Goal: Task Accomplishment & Management: Manage account settings

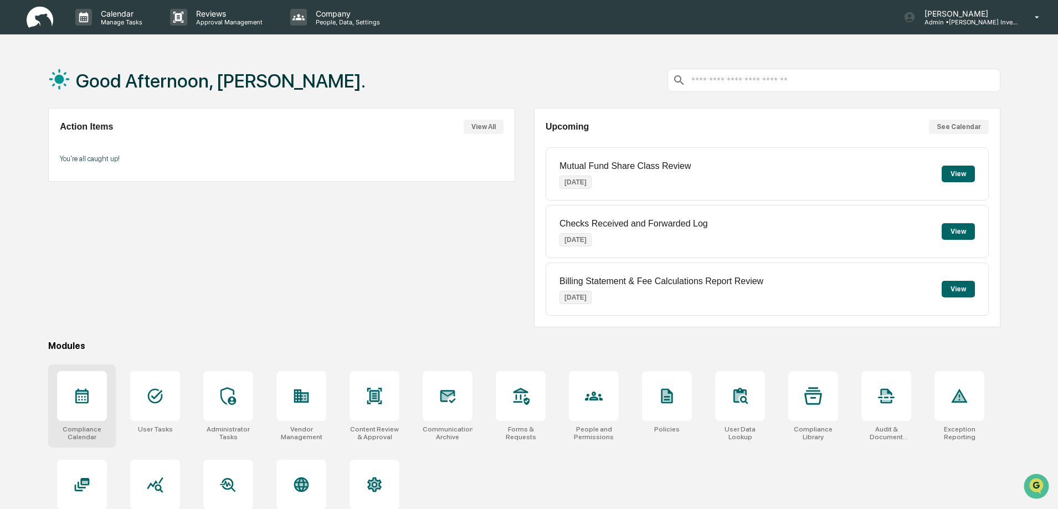
click at [88, 404] on icon at bounding box center [82, 396] width 18 height 18
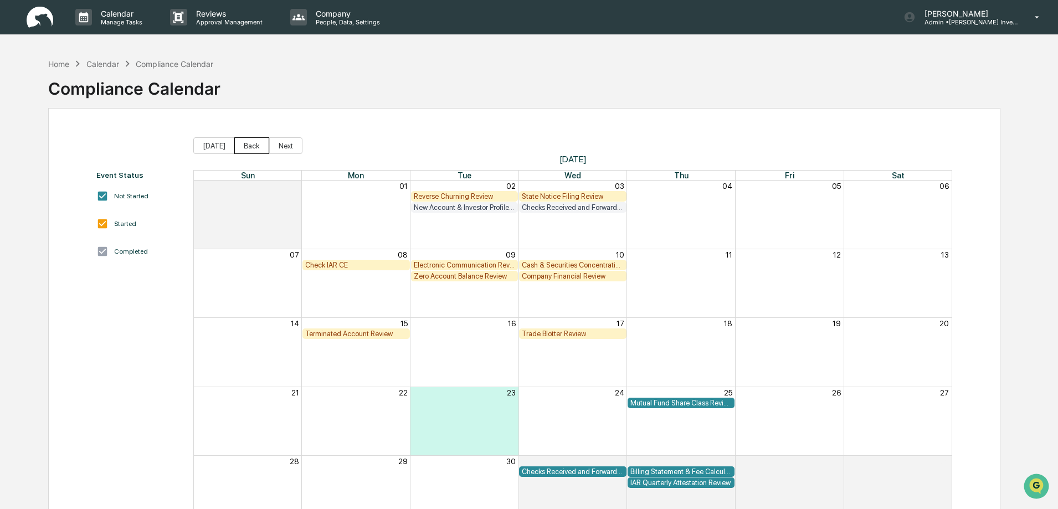
click at [248, 144] on button "Back" at bounding box center [251, 145] width 35 height 17
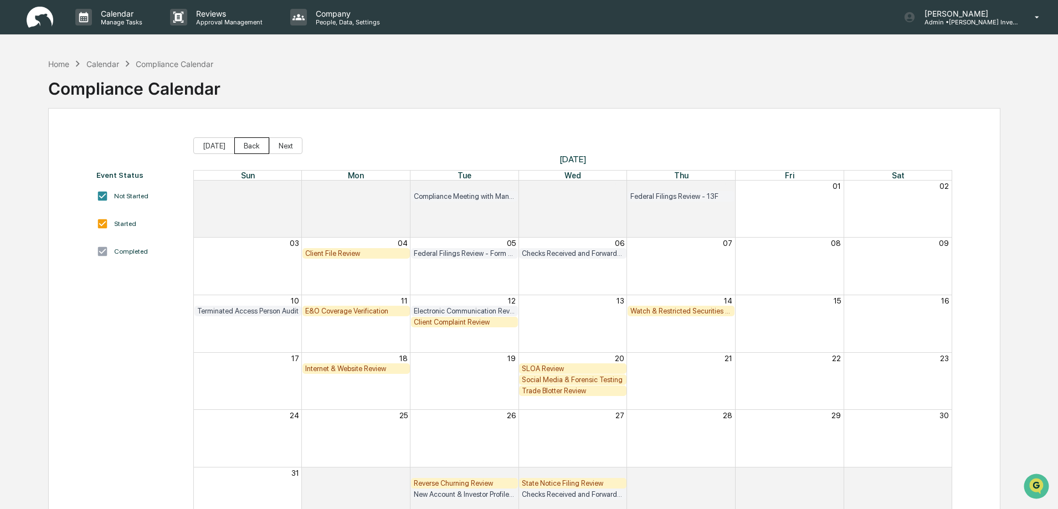
click at [248, 144] on button "Back" at bounding box center [251, 145] width 35 height 17
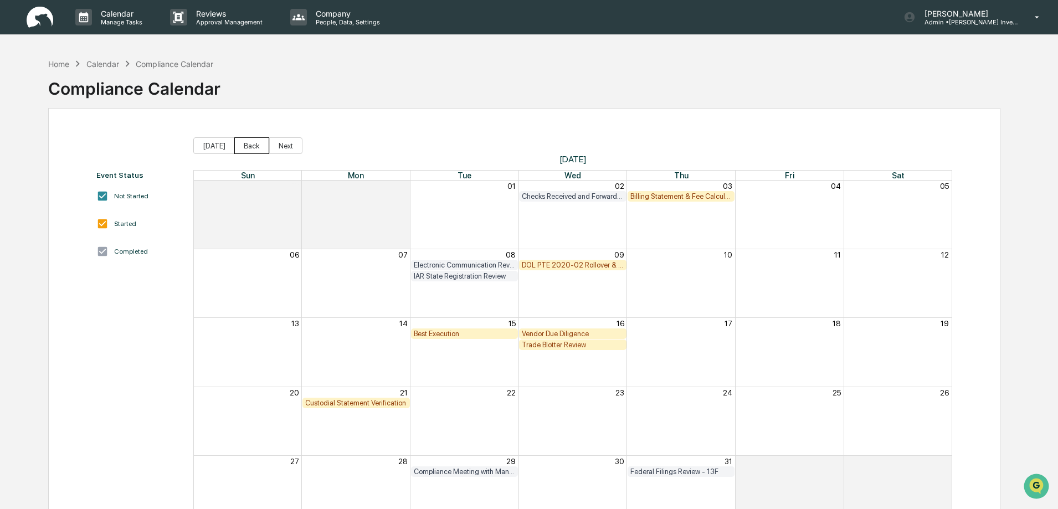
click at [248, 144] on button "Back" at bounding box center [251, 145] width 35 height 17
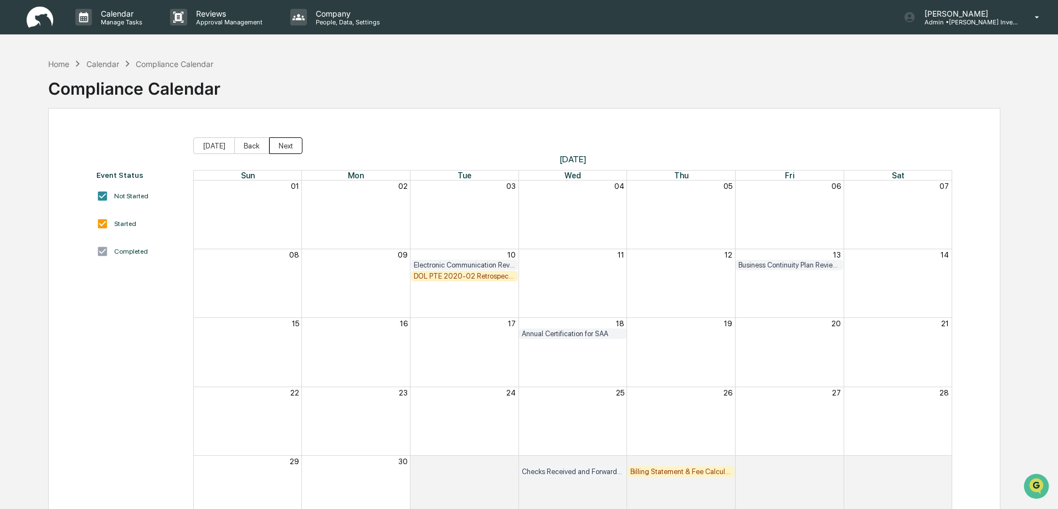
click at [284, 149] on button "Next" at bounding box center [285, 145] width 33 height 17
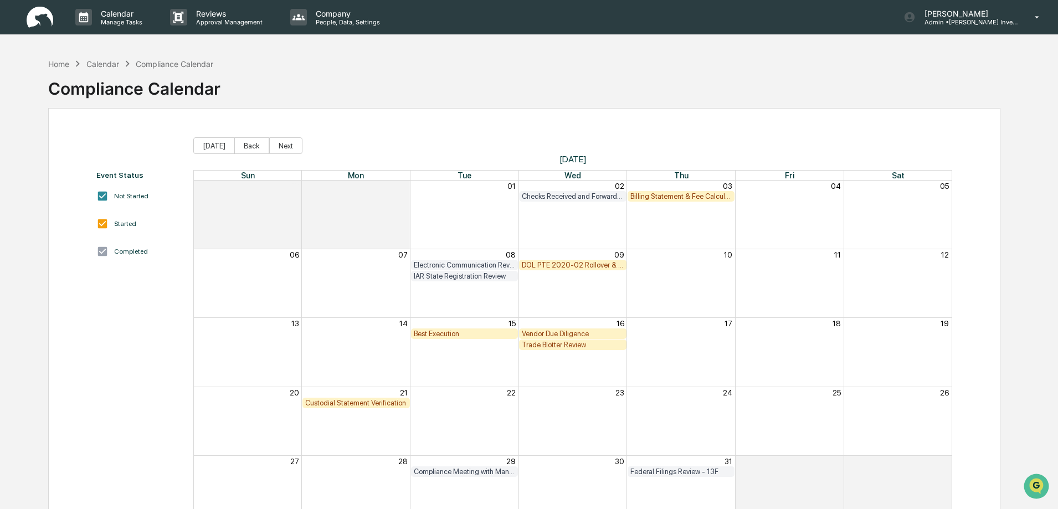
click at [670, 198] on div "Billing Statement & Fee Calculations Report Review" at bounding box center [682, 196] width 102 height 8
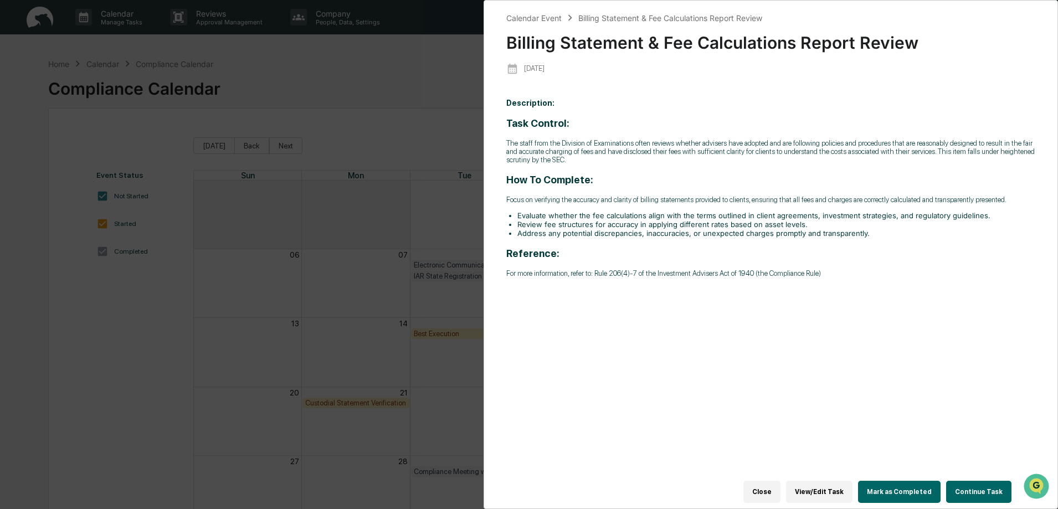
click at [972, 489] on button "Continue Task" at bounding box center [978, 492] width 65 height 22
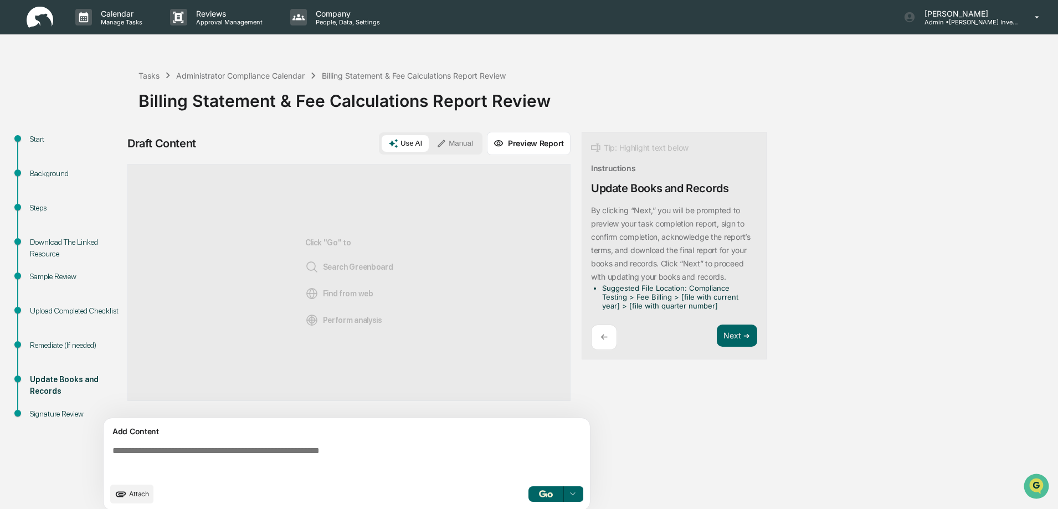
click at [35, 248] on div "Download The Linked Resource" at bounding box center [75, 248] width 91 height 23
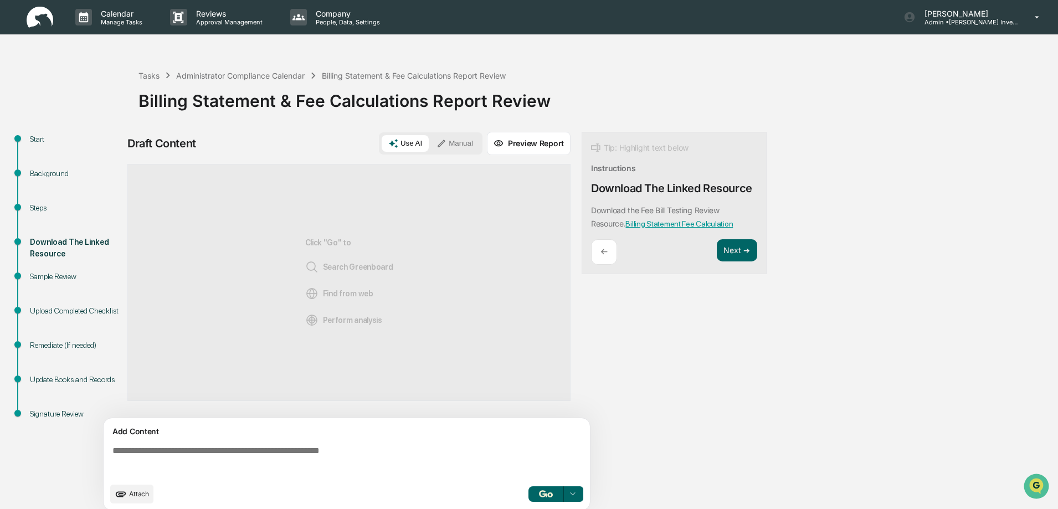
click at [39, 279] on div "Sample Review" at bounding box center [75, 277] width 91 height 12
click at [738, 253] on button "Next ➔" at bounding box center [737, 250] width 40 height 23
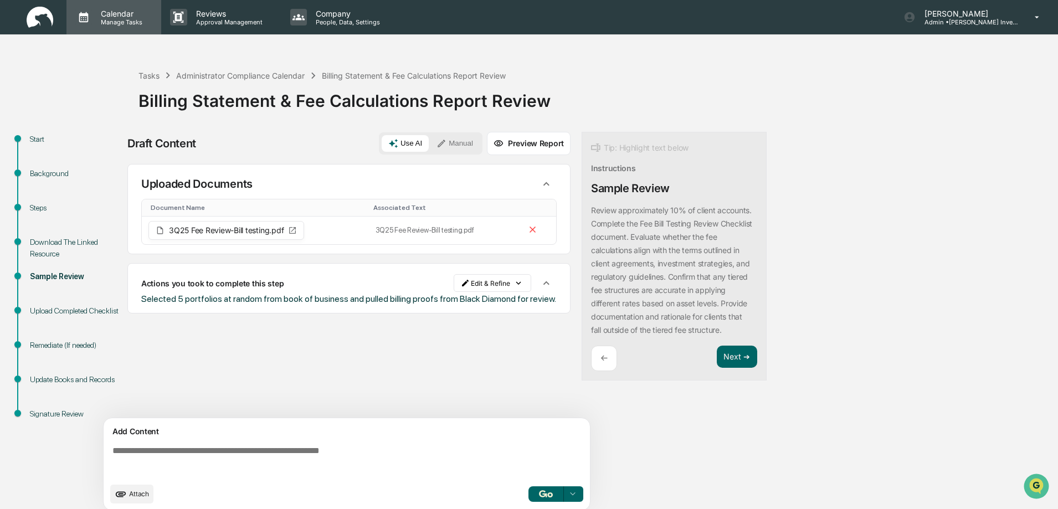
click at [117, 17] on p "Calendar" at bounding box center [120, 13] width 56 height 9
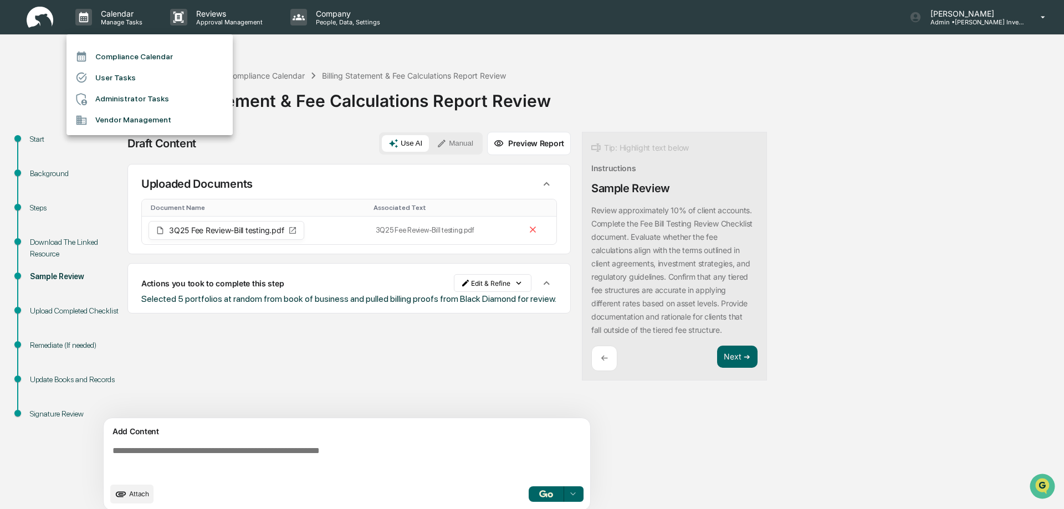
click at [118, 57] on li "Compliance Calendar" at bounding box center [149, 56] width 166 height 21
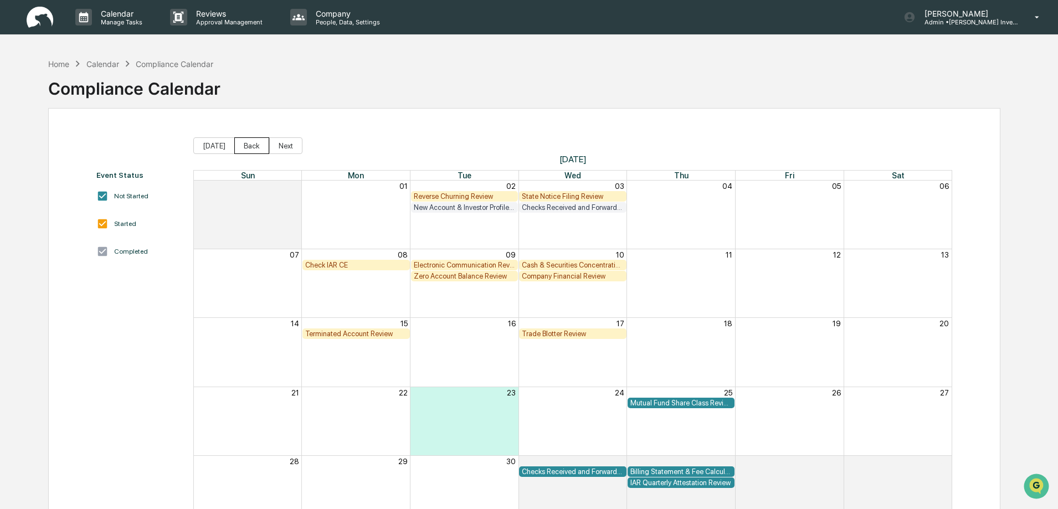
click at [243, 147] on button "Back" at bounding box center [251, 145] width 35 height 17
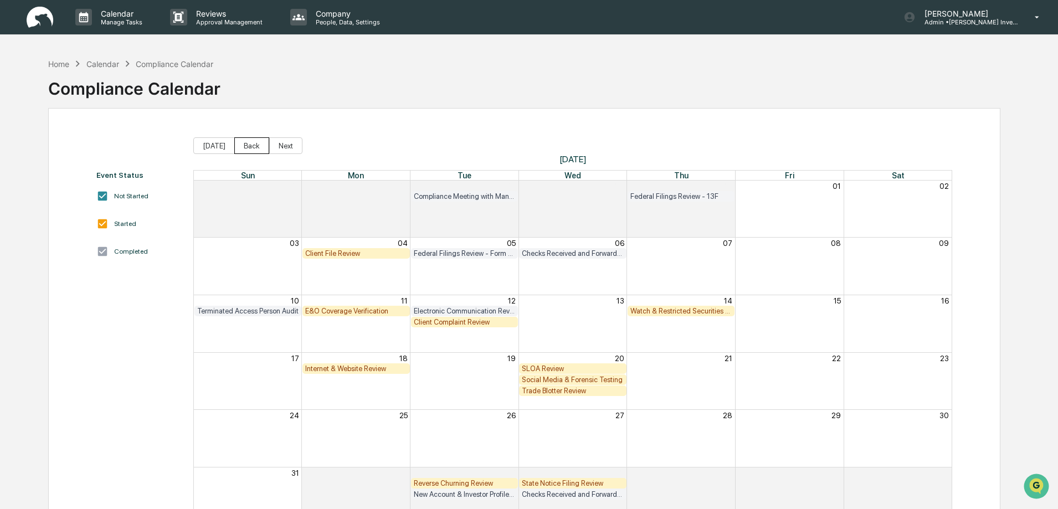
click at [243, 147] on button "Back" at bounding box center [251, 145] width 35 height 17
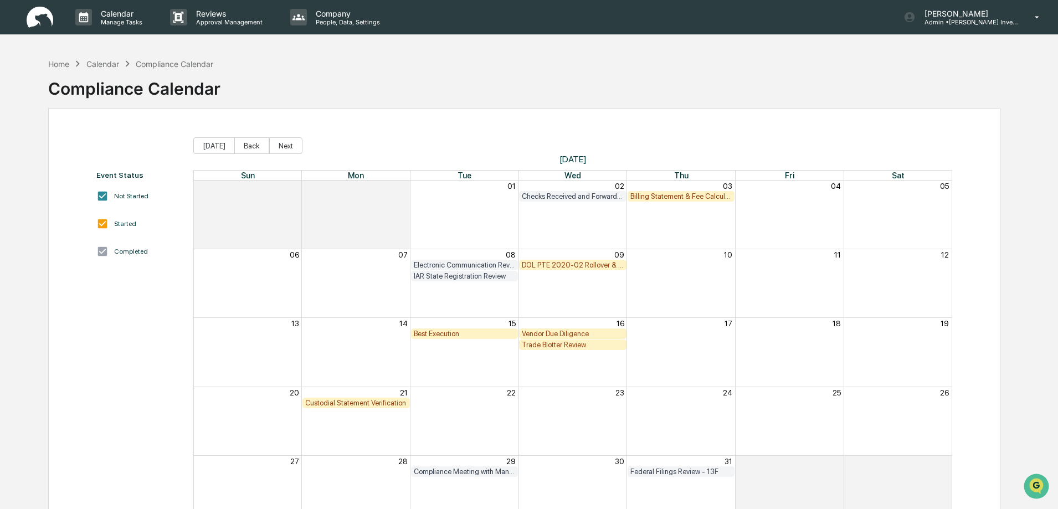
click at [550, 267] on div "DOL PTE 2020-02 Rollover & IRA to IRA Account Review" at bounding box center [573, 265] width 102 height 8
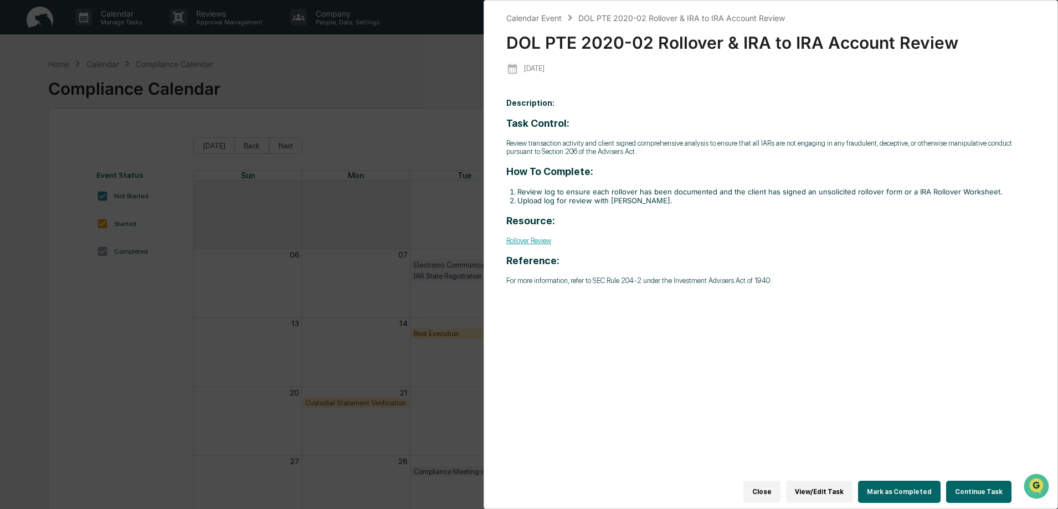
click at [956, 491] on button "Continue Task" at bounding box center [978, 492] width 65 height 22
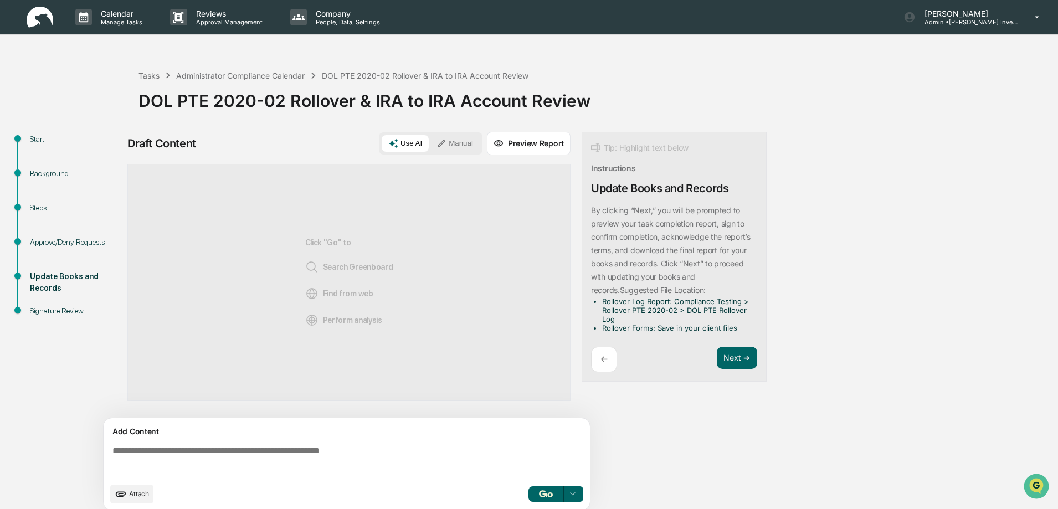
click at [37, 208] on div "Steps" at bounding box center [75, 208] width 91 height 12
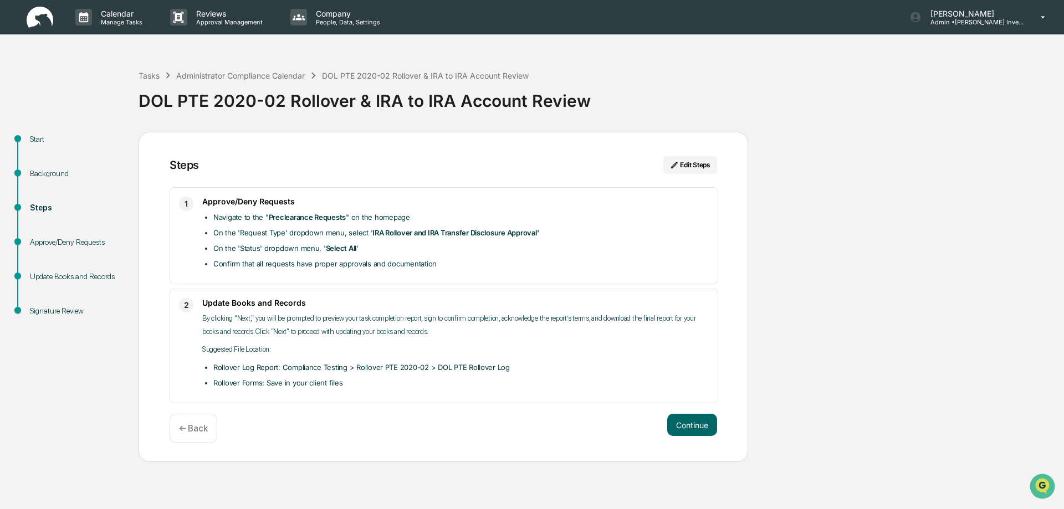
click at [39, 244] on div "Approve/Deny Requests" at bounding box center [75, 243] width 91 height 12
click at [698, 427] on button "Continue" at bounding box center [692, 425] width 50 height 22
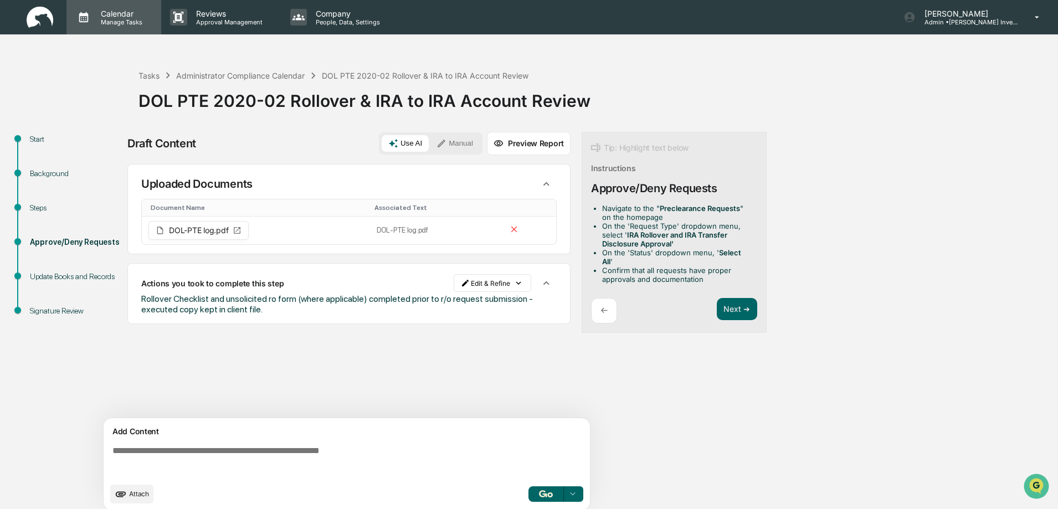
click at [121, 13] on p "Calendar" at bounding box center [120, 13] width 56 height 9
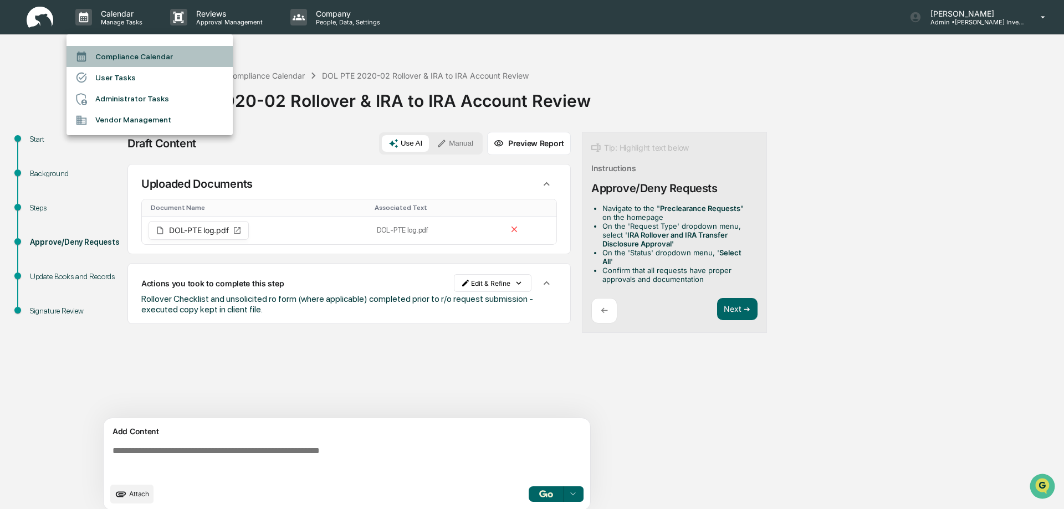
click at [121, 59] on li "Compliance Calendar" at bounding box center [149, 56] width 166 height 21
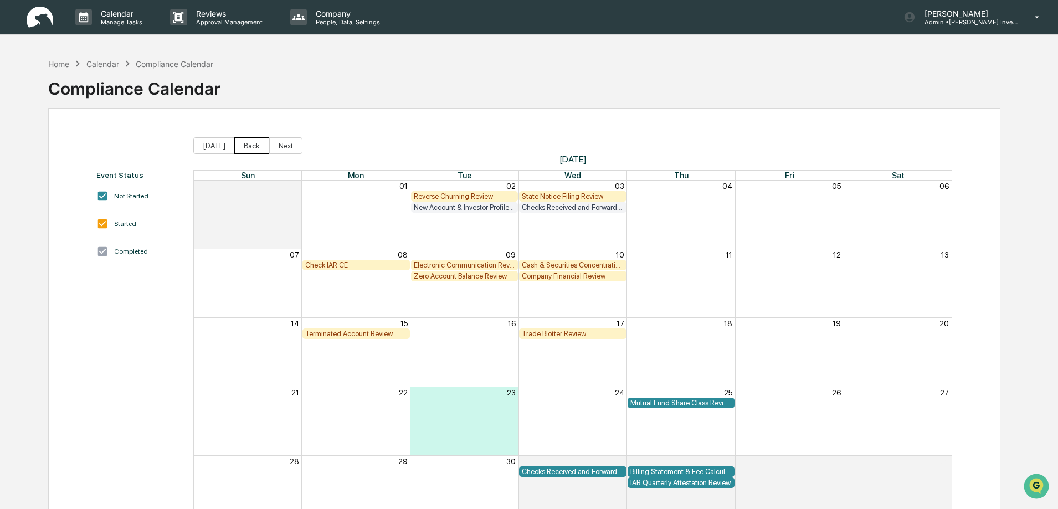
click at [242, 150] on button "Back" at bounding box center [251, 145] width 35 height 17
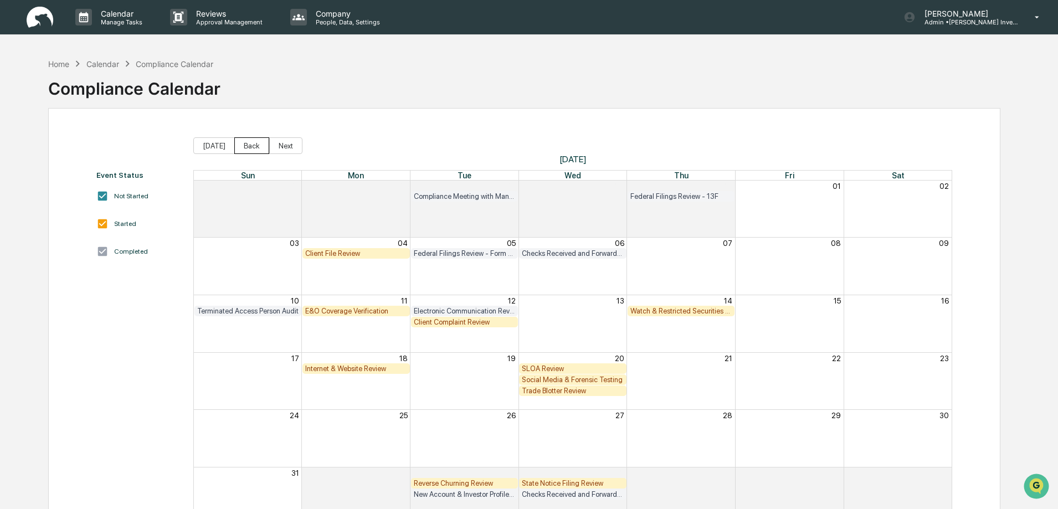
click at [242, 150] on button "Back" at bounding box center [251, 145] width 35 height 17
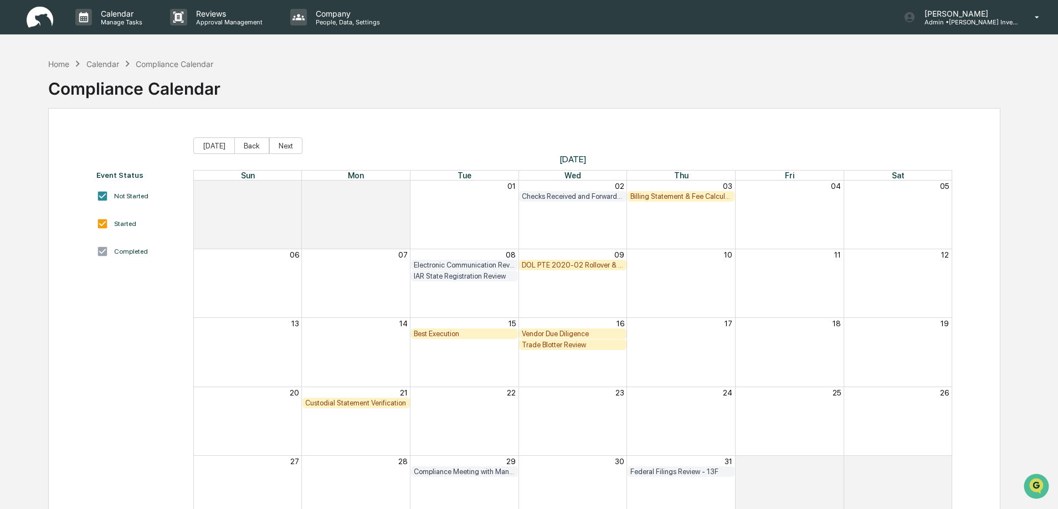
click at [445, 336] on div "Best Execution" at bounding box center [465, 334] width 102 height 8
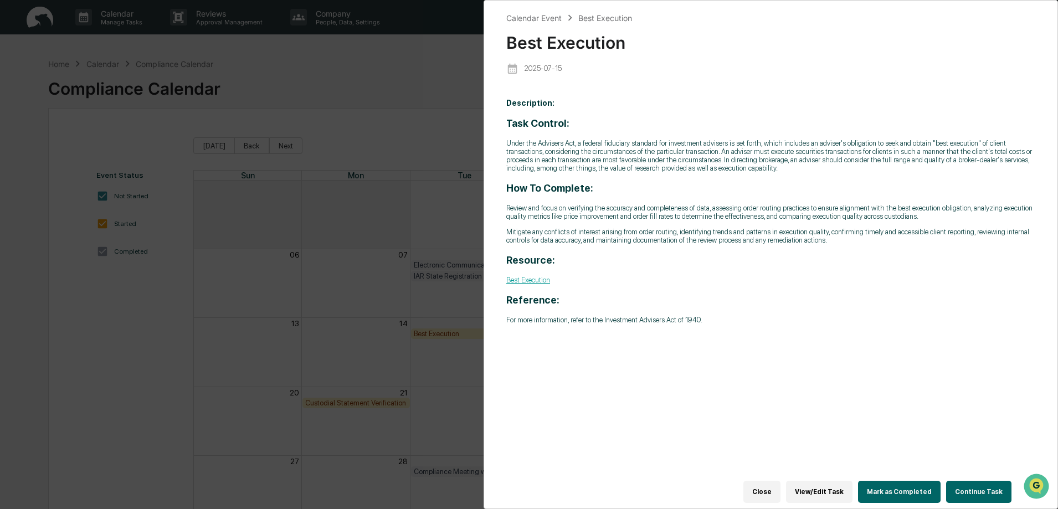
click at [985, 492] on button "Continue Task" at bounding box center [978, 492] width 65 height 22
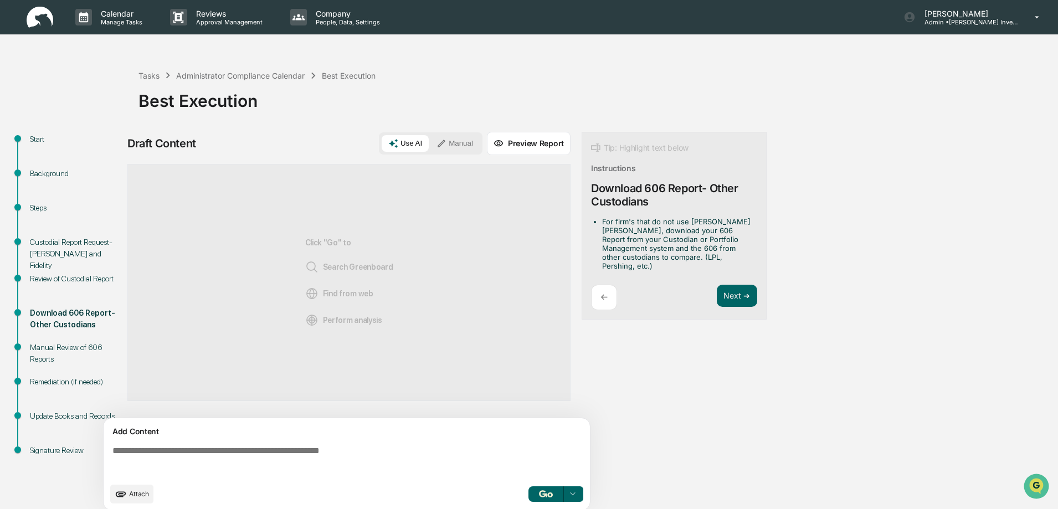
click at [47, 243] on div "Custodial Report Request- Schwab and Fidelity" at bounding box center [75, 254] width 91 height 35
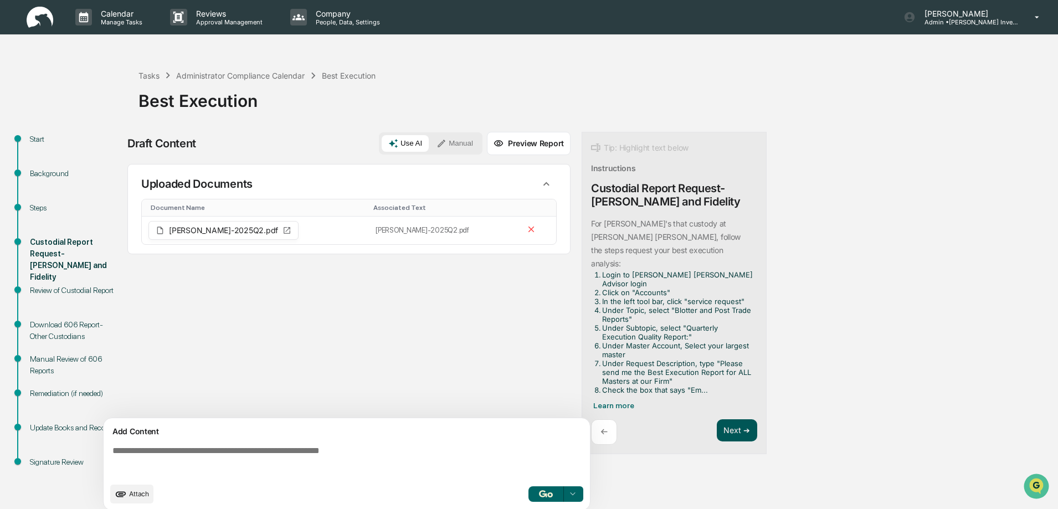
click at [734, 419] on button "Next ➔" at bounding box center [737, 430] width 40 height 23
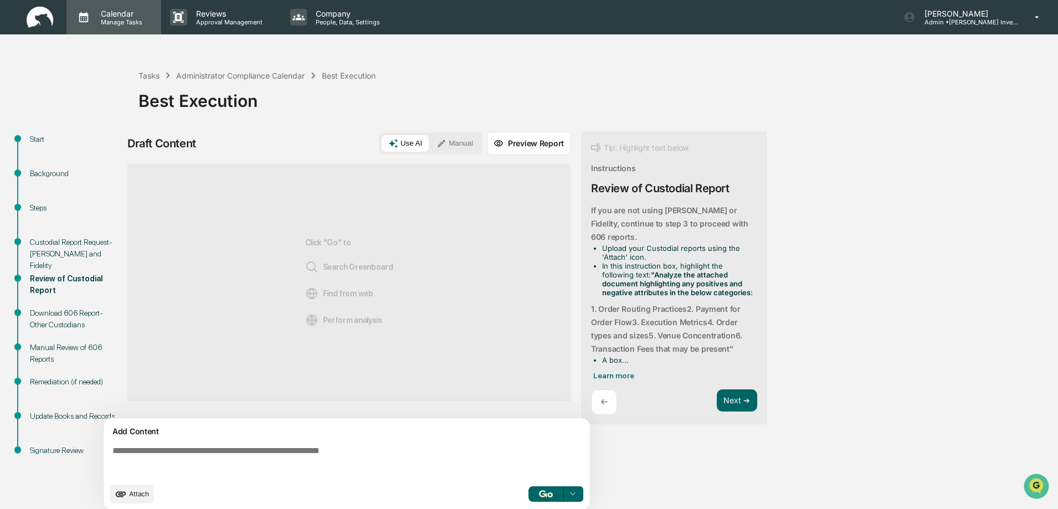
click at [125, 24] on p "Manage Tasks" at bounding box center [120, 22] width 56 height 8
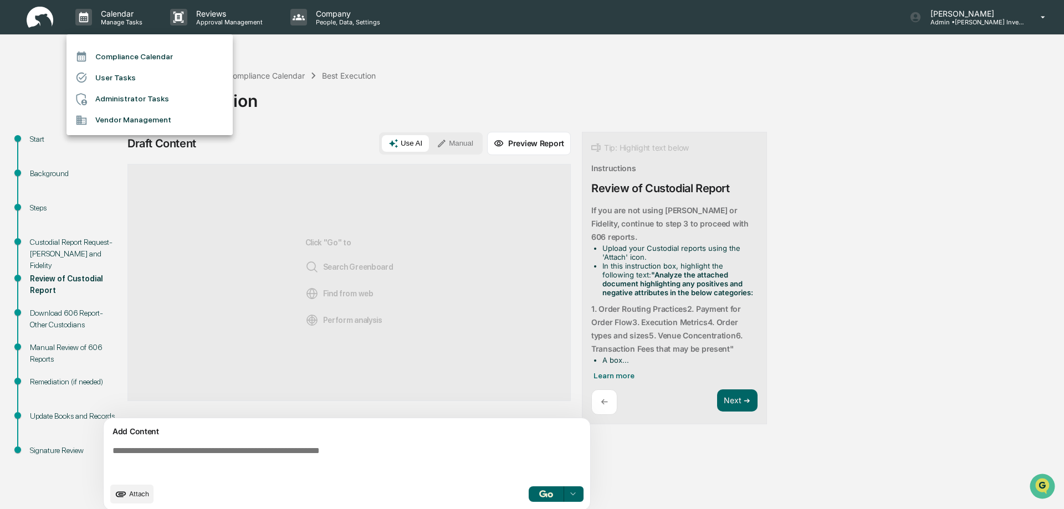
click at [132, 56] on li "Compliance Calendar" at bounding box center [149, 56] width 166 height 21
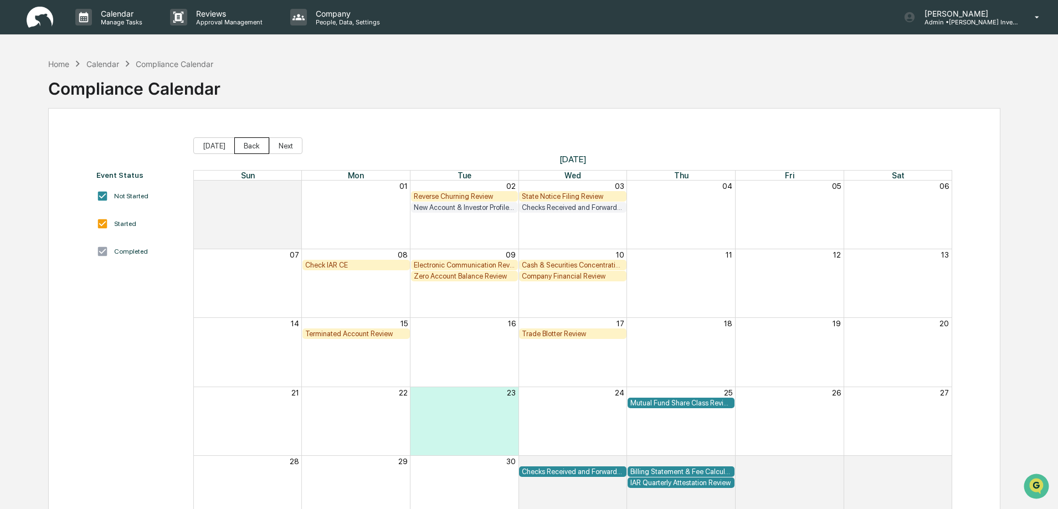
click at [251, 148] on button "Back" at bounding box center [251, 145] width 35 height 17
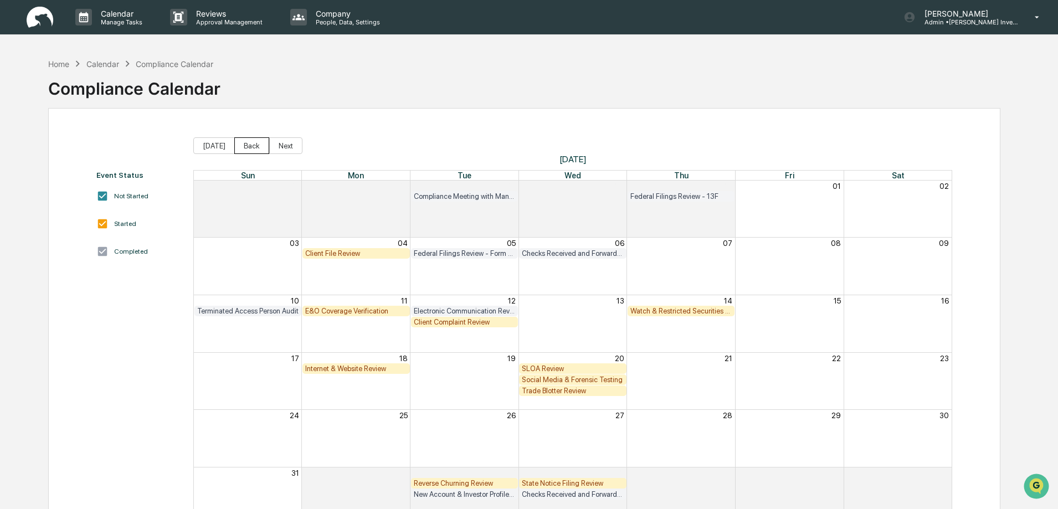
click at [251, 148] on button "Back" at bounding box center [251, 145] width 35 height 17
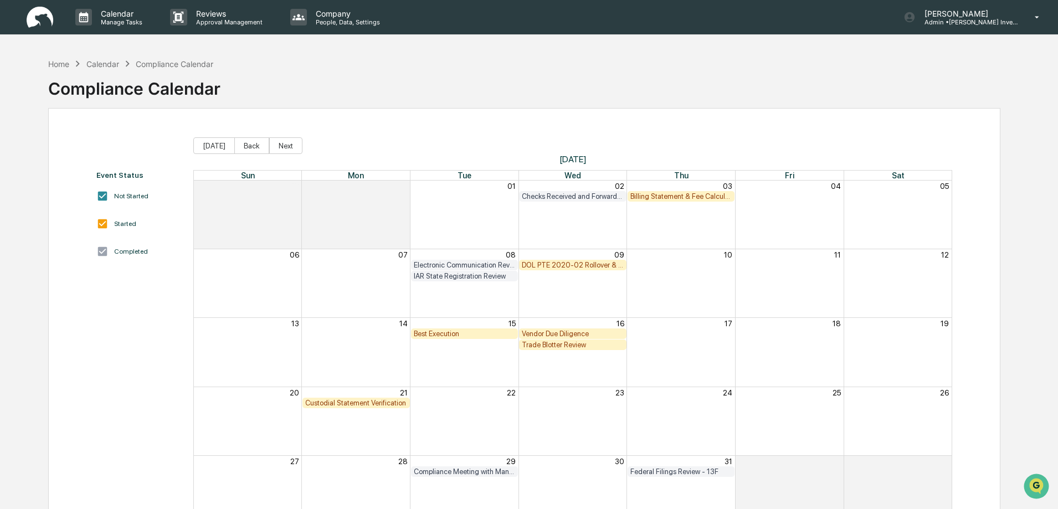
click at [539, 333] on div "Vendor Due Diligence" at bounding box center [573, 334] width 102 height 8
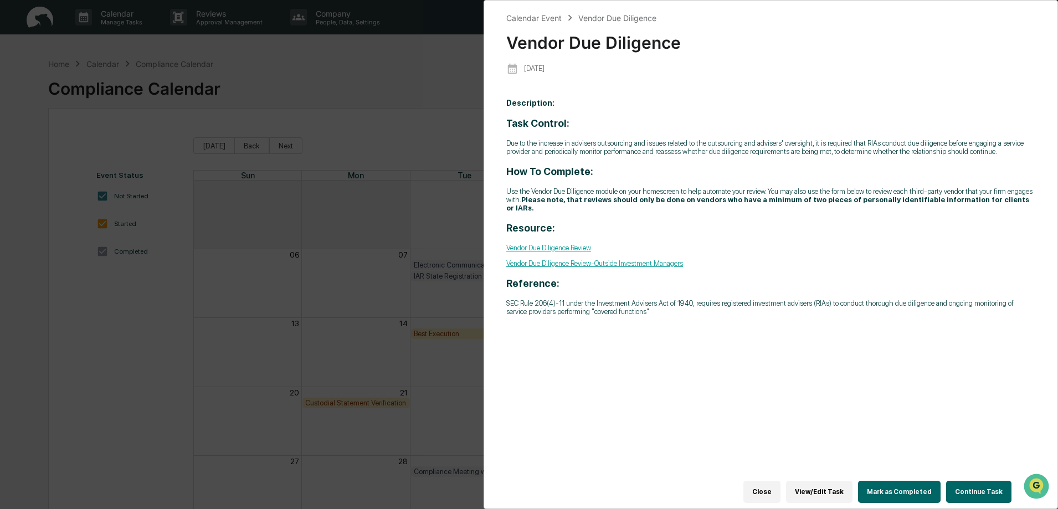
click at [975, 485] on button "Continue Task" at bounding box center [978, 492] width 65 height 22
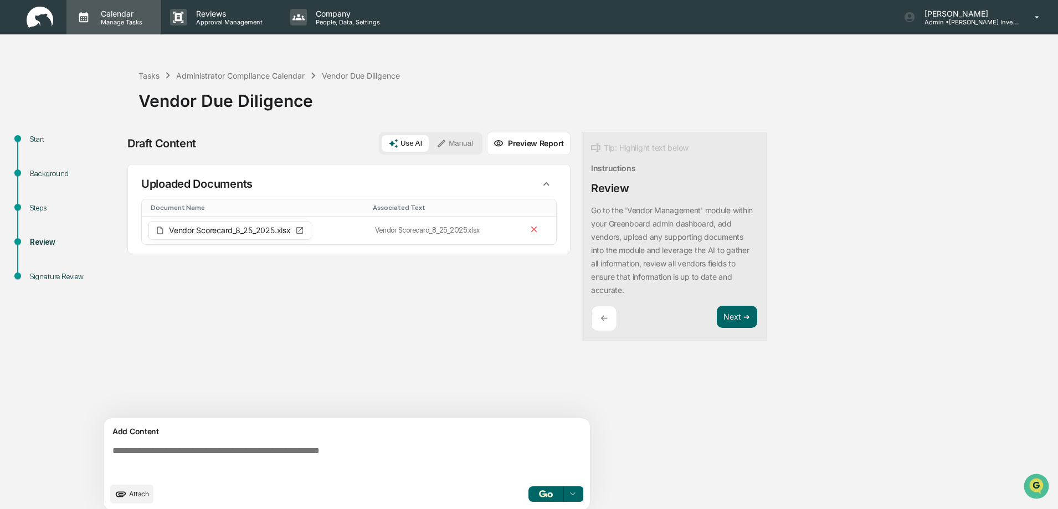
click at [122, 16] on p "Calendar" at bounding box center [120, 13] width 56 height 9
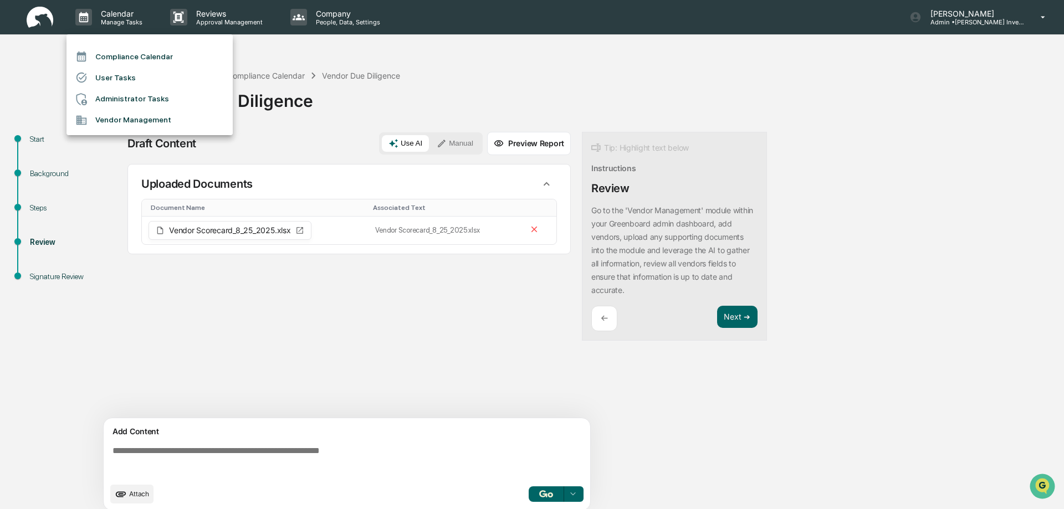
click at [116, 57] on li "Compliance Calendar" at bounding box center [149, 56] width 166 height 21
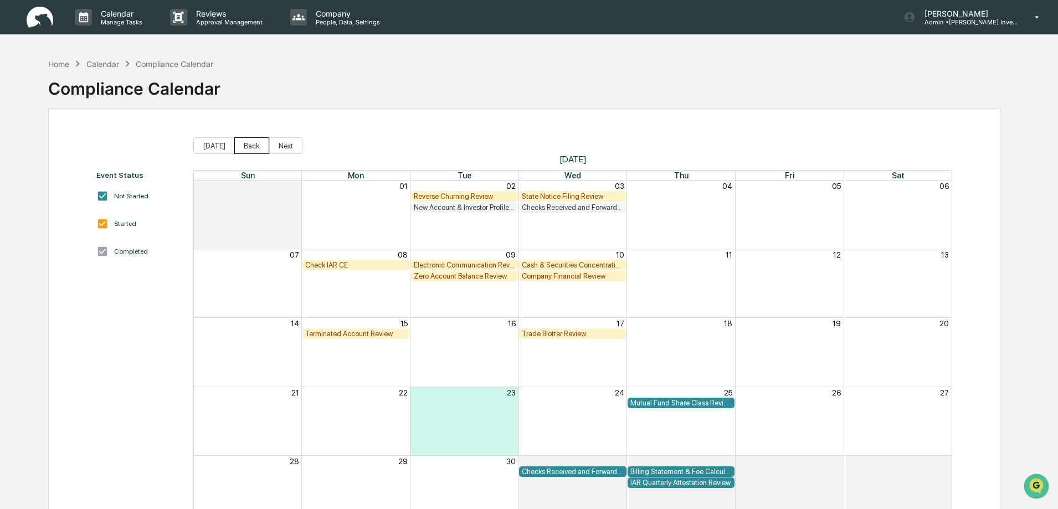
click at [242, 150] on button "Back" at bounding box center [251, 145] width 35 height 17
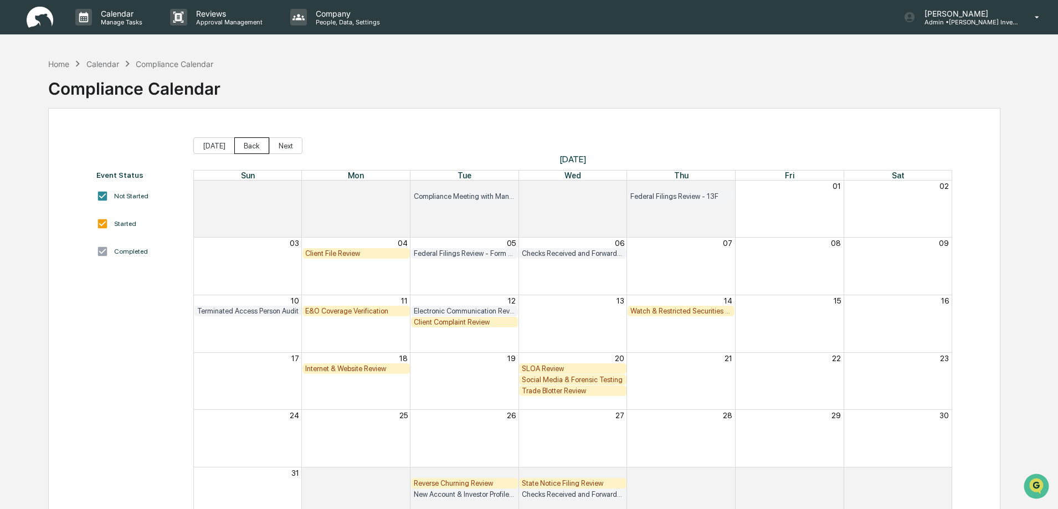
click at [247, 149] on button "Back" at bounding box center [251, 145] width 35 height 17
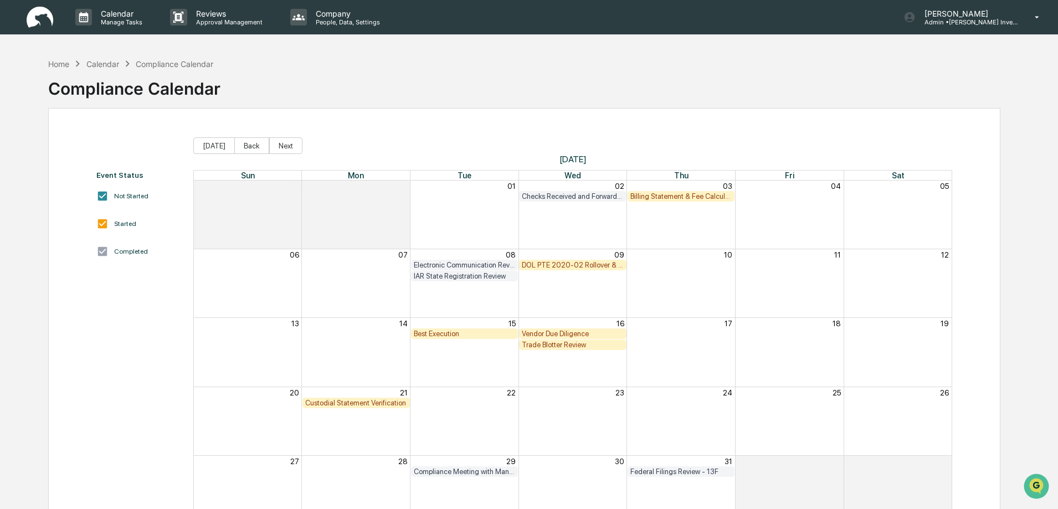
click at [551, 346] on div "Trade Blotter Review" at bounding box center [573, 345] width 102 height 8
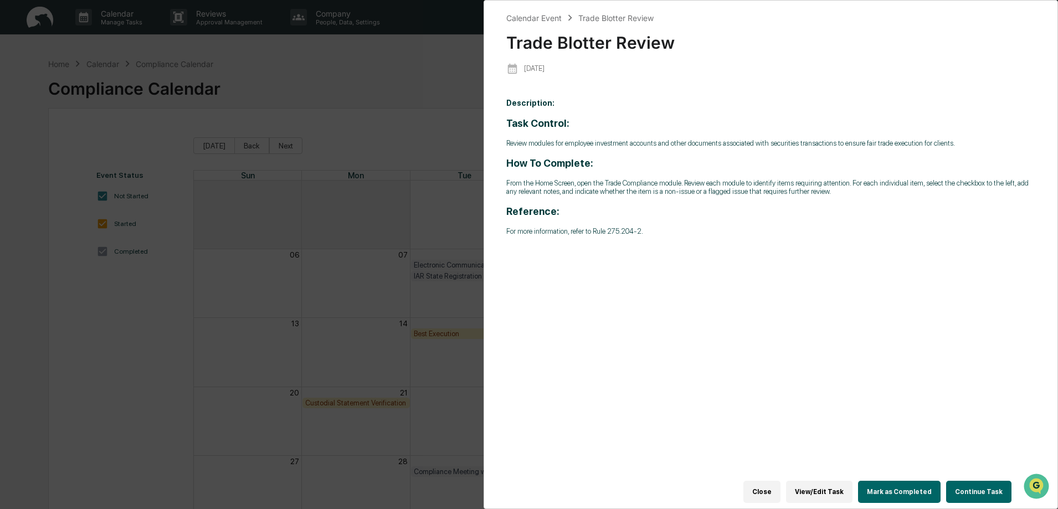
click at [964, 494] on button "Continue Task" at bounding box center [978, 492] width 65 height 22
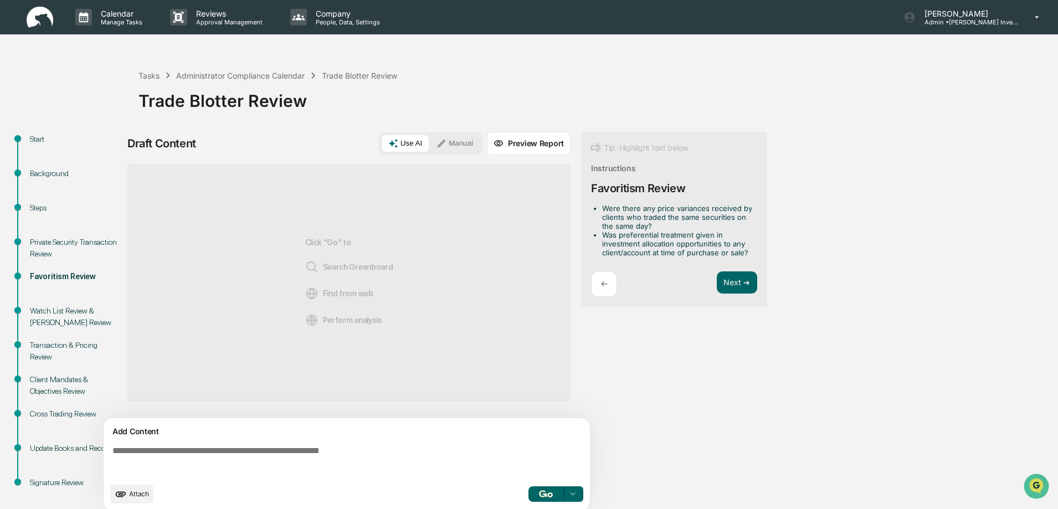
click at [47, 244] on div "Private Security Transaction Review" at bounding box center [75, 248] width 91 height 23
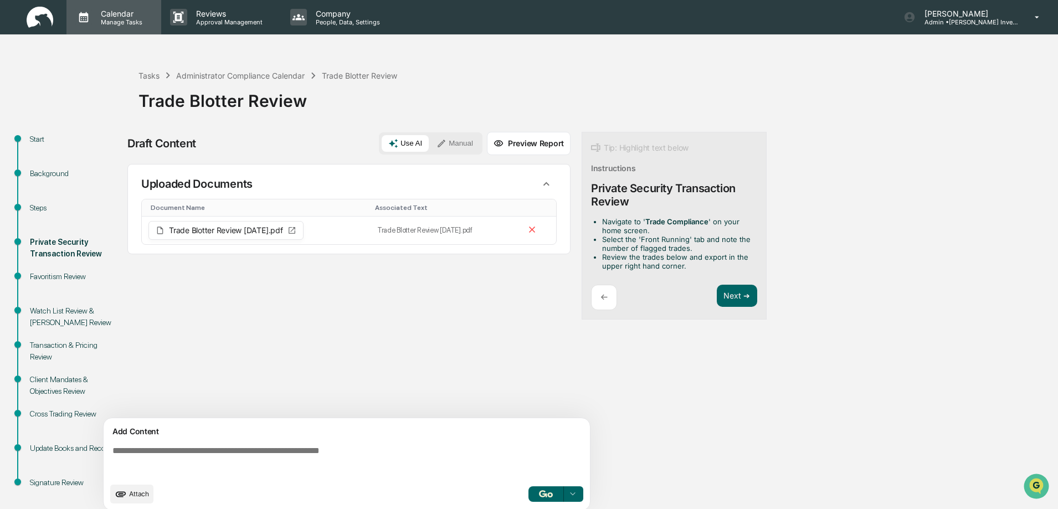
click at [123, 13] on p "Calendar" at bounding box center [120, 13] width 56 height 9
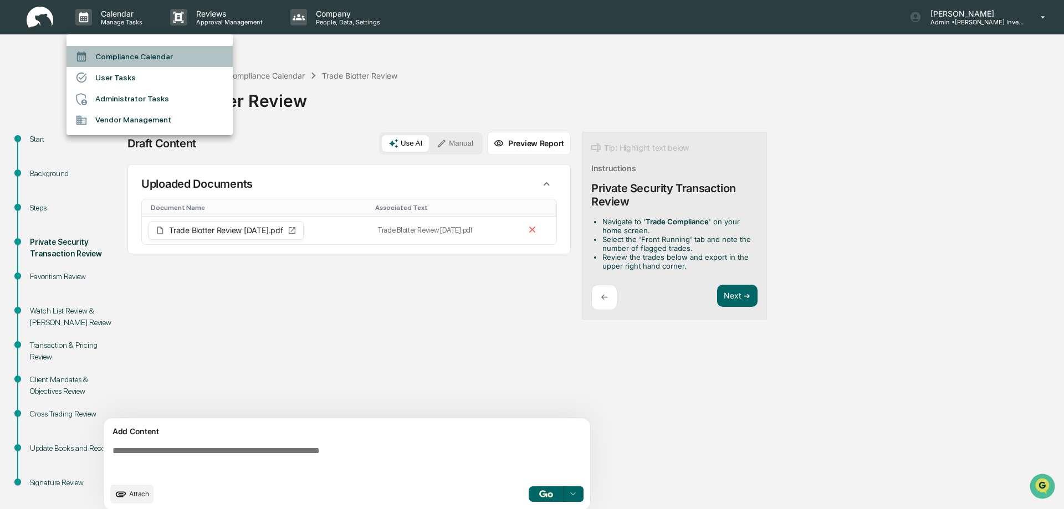
click at [121, 59] on li "Compliance Calendar" at bounding box center [149, 56] width 166 height 21
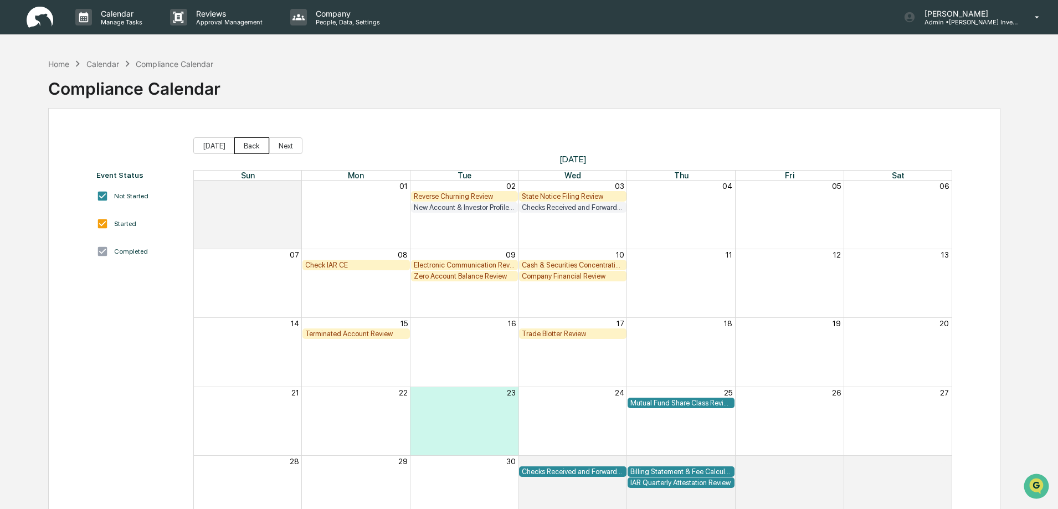
click at [251, 150] on button "Back" at bounding box center [251, 145] width 35 height 17
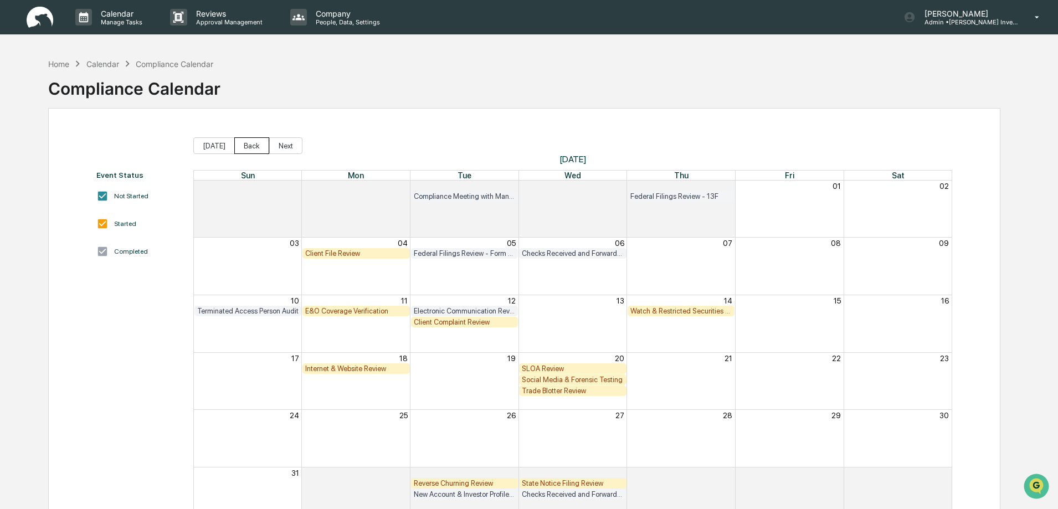
click at [250, 150] on button "Back" at bounding box center [251, 145] width 35 height 17
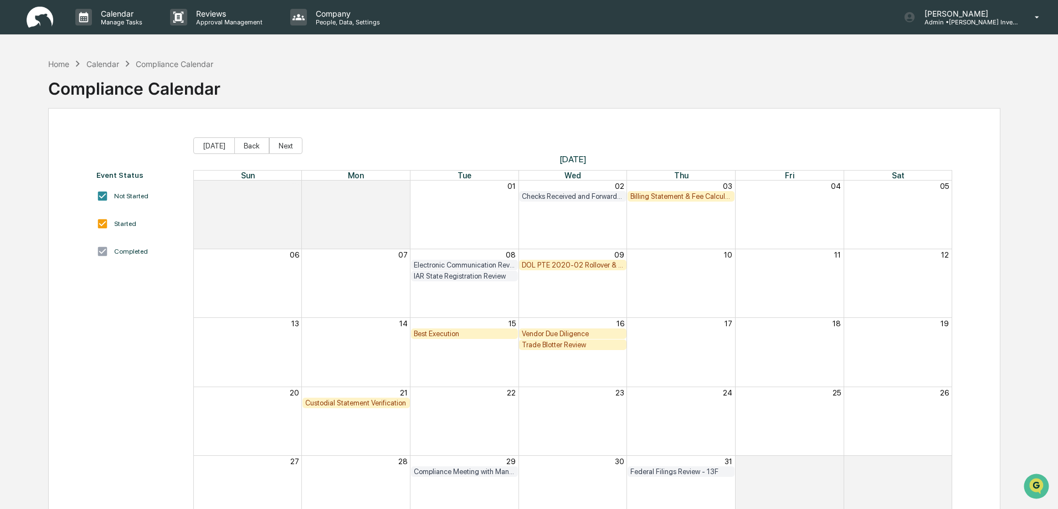
click at [345, 404] on div "Custodial Statement Verification" at bounding box center [356, 403] width 102 height 8
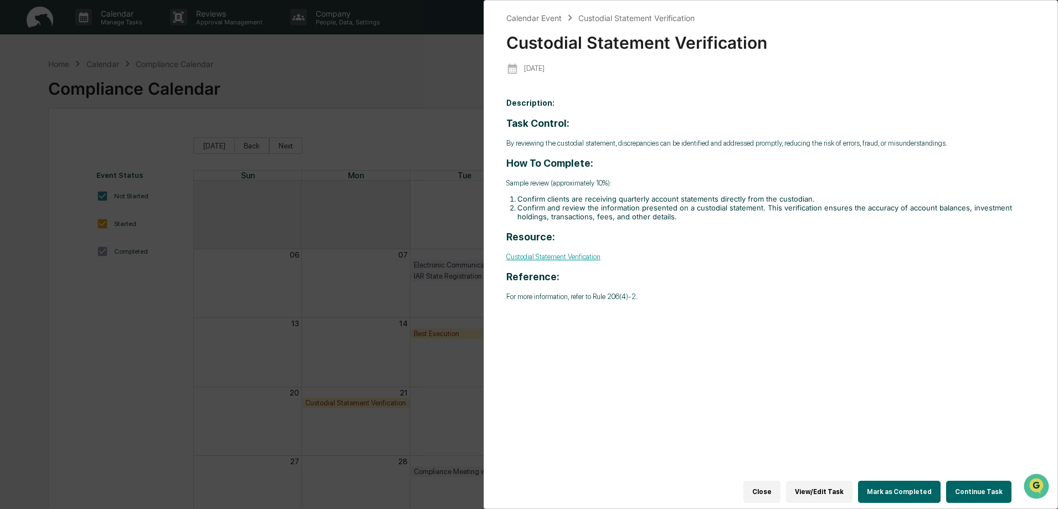
click at [968, 493] on button "Continue Task" at bounding box center [978, 492] width 65 height 22
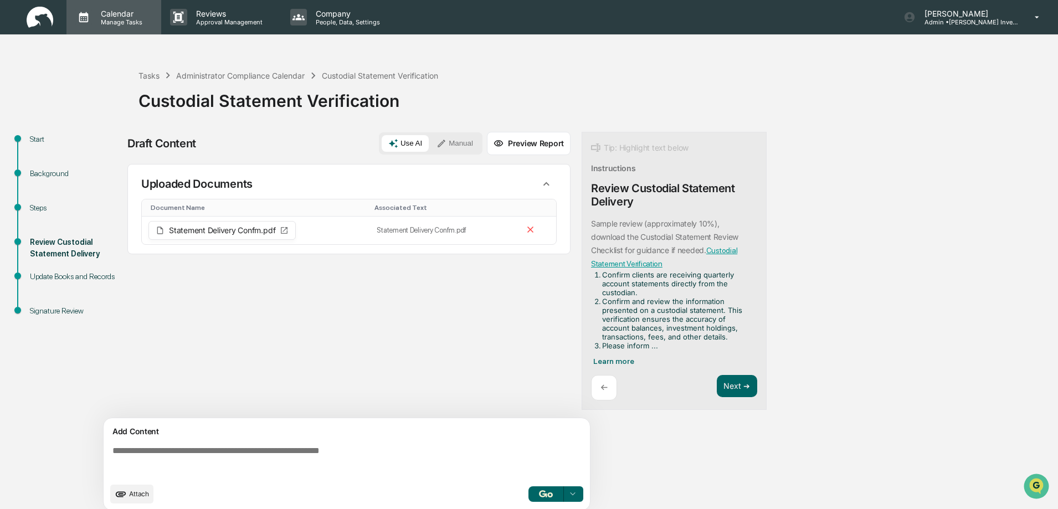
click at [126, 21] on p "Manage Tasks" at bounding box center [120, 22] width 56 height 8
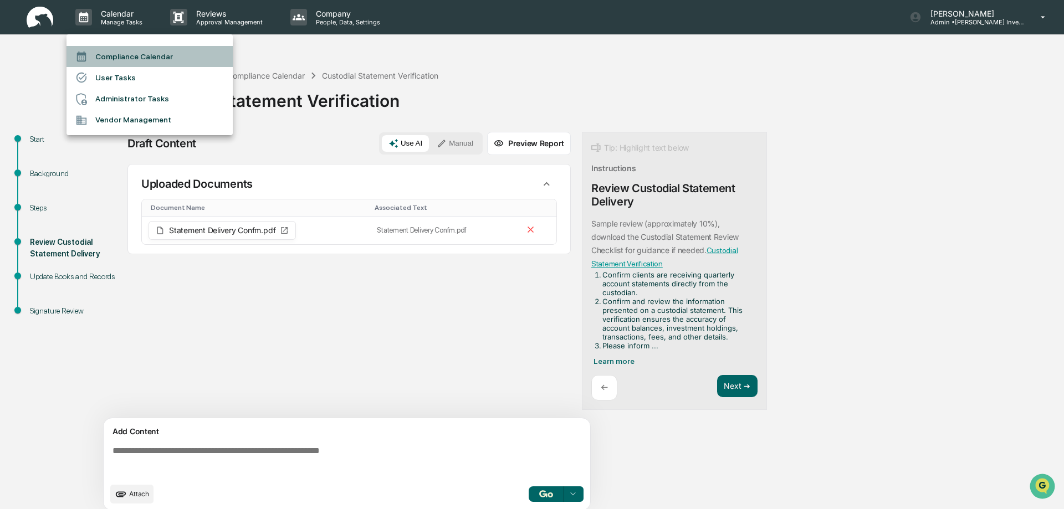
click at [118, 58] on li "Compliance Calendar" at bounding box center [149, 56] width 166 height 21
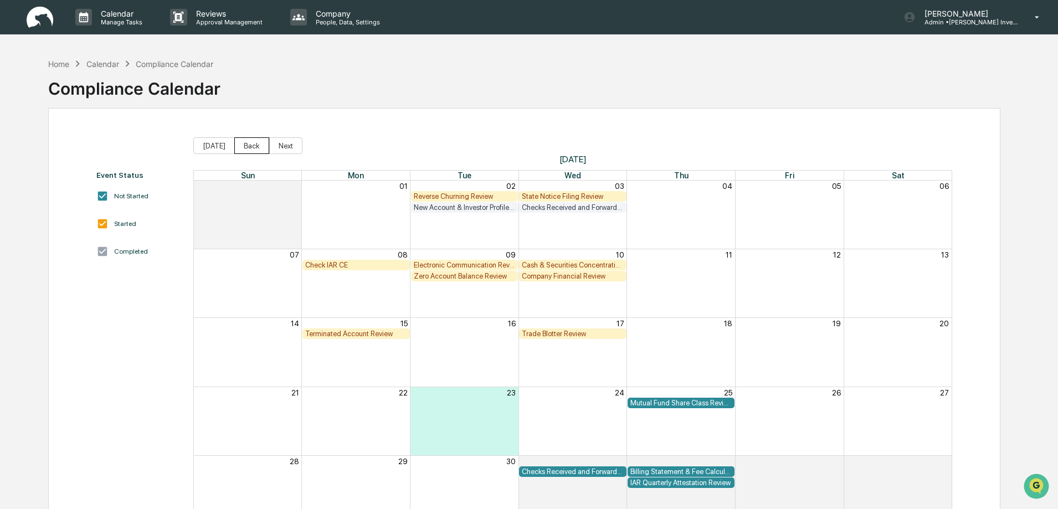
click at [252, 145] on button "Back" at bounding box center [251, 145] width 35 height 17
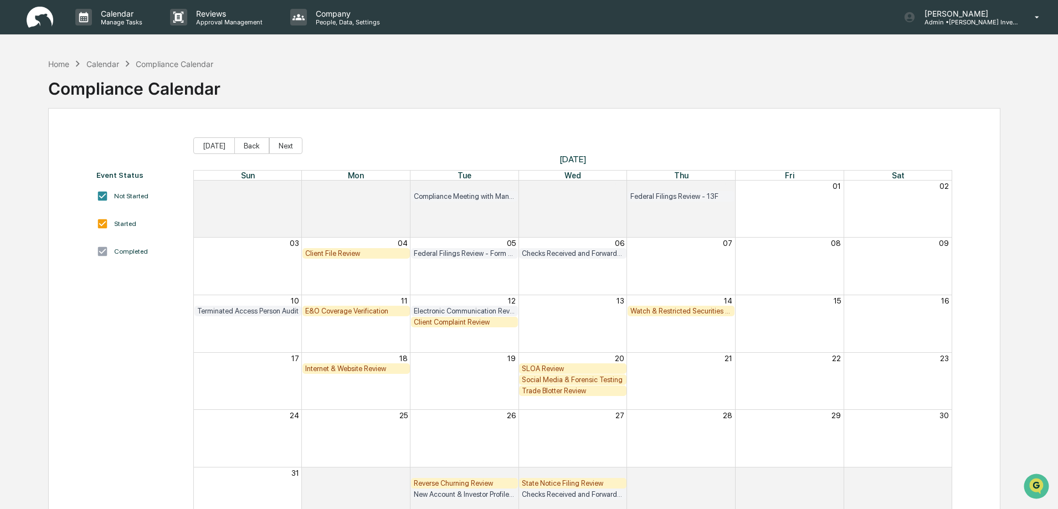
click at [339, 253] on div "Client File Review" at bounding box center [356, 253] width 102 height 8
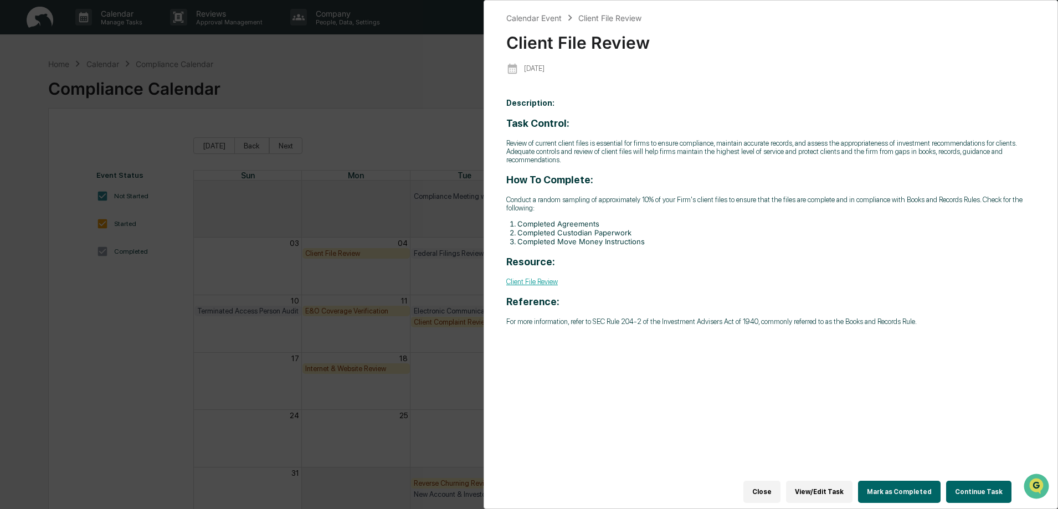
click at [969, 488] on button "Continue Task" at bounding box center [978, 492] width 65 height 22
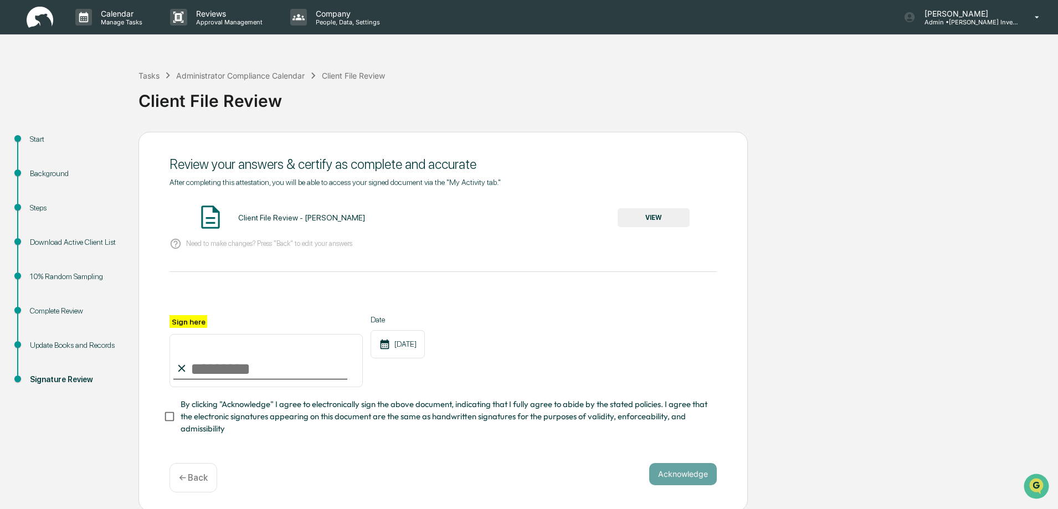
click at [49, 276] on div "10% Random Sampling" at bounding box center [75, 277] width 91 height 12
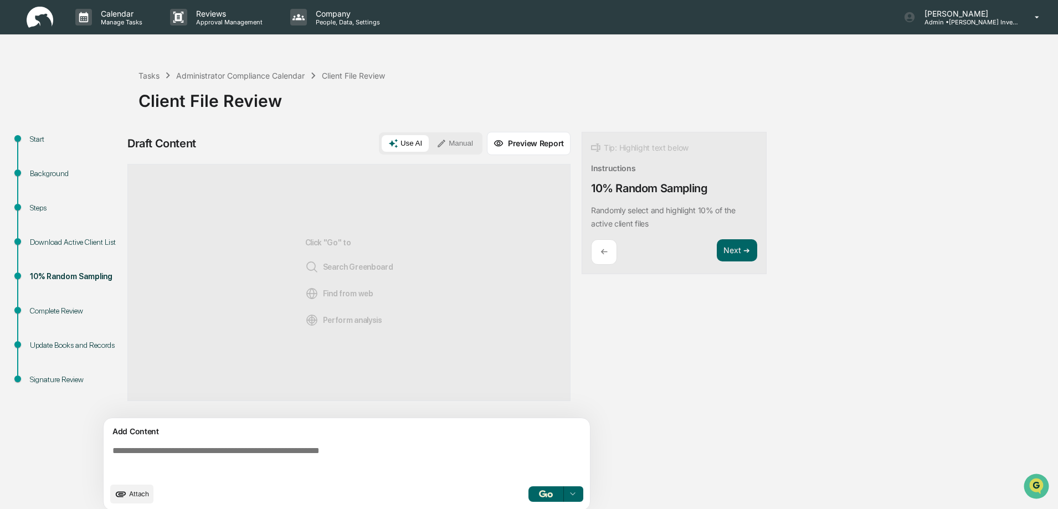
click at [31, 207] on div "Steps" at bounding box center [75, 208] width 91 height 12
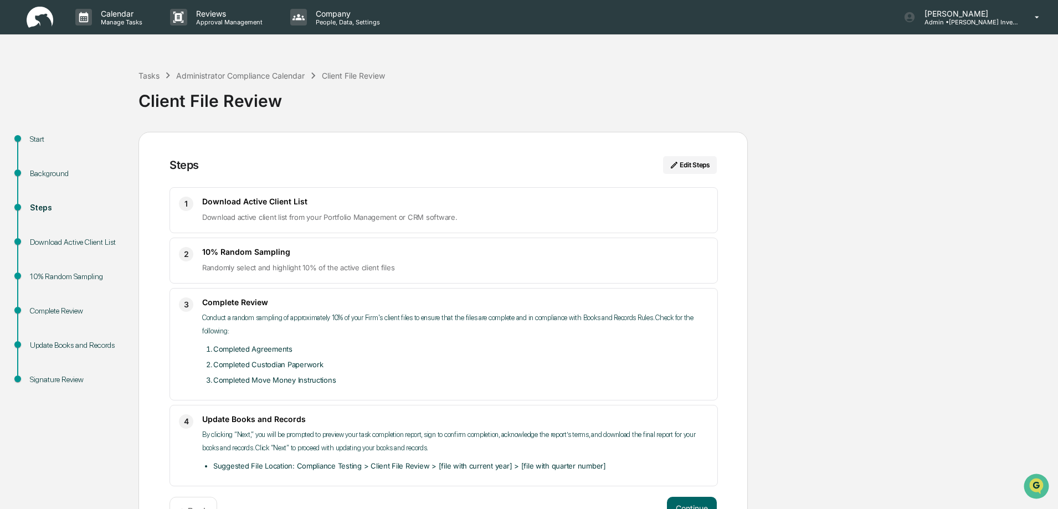
click at [48, 275] on div "10% Random Sampling" at bounding box center [75, 277] width 91 height 12
click at [698, 503] on button "Continue" at bounding box center [692, 508] width 50 height 22
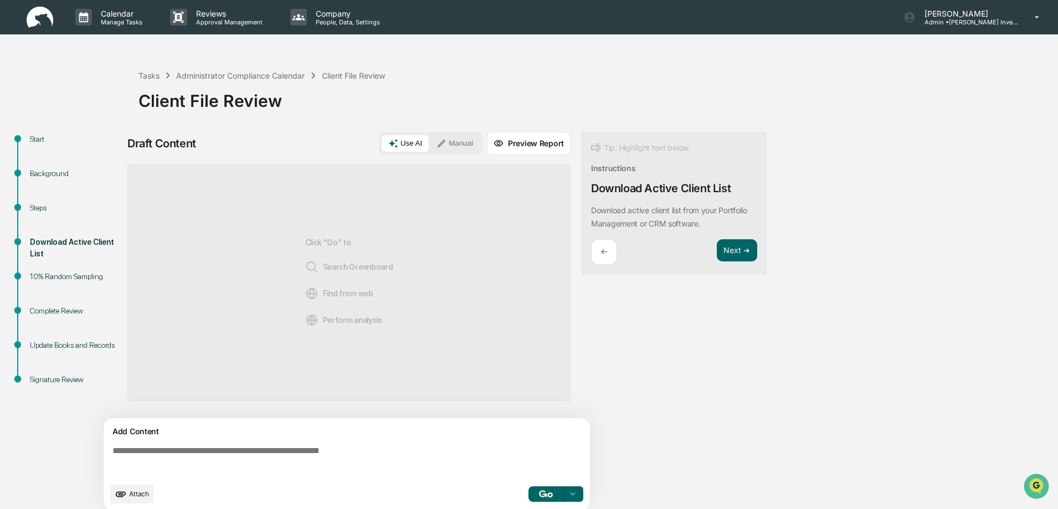
scroll to position [8, 0]
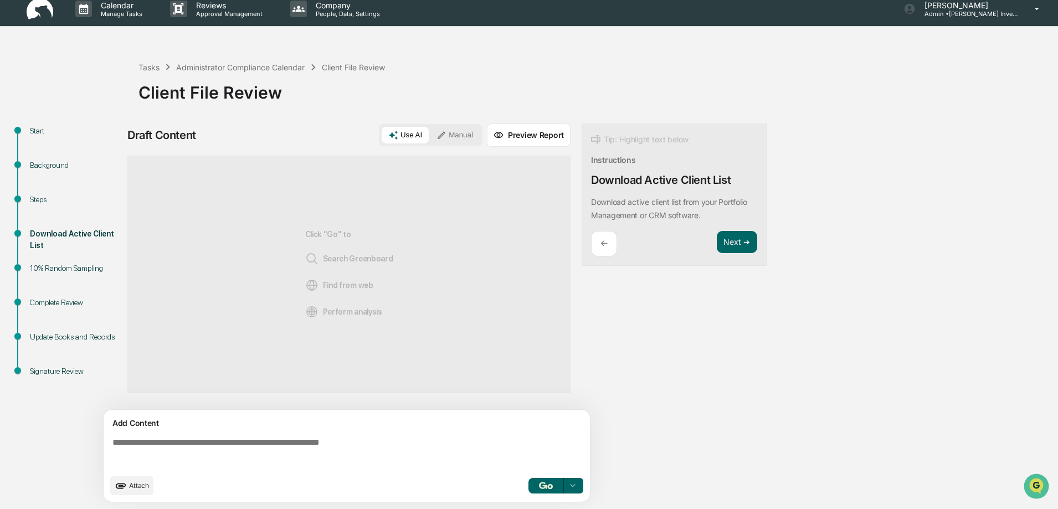
click at [463, 133] on button "Manual" at bounding box center [455, 135] width 50 height 17
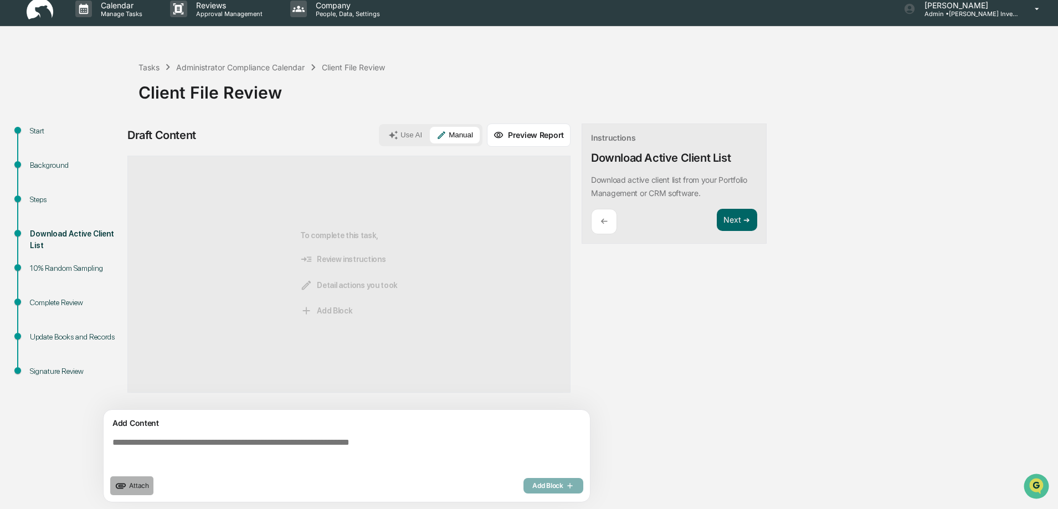
click at [141, 486] on span "Attach" at bounding box center [139, 486] width 20 height 8
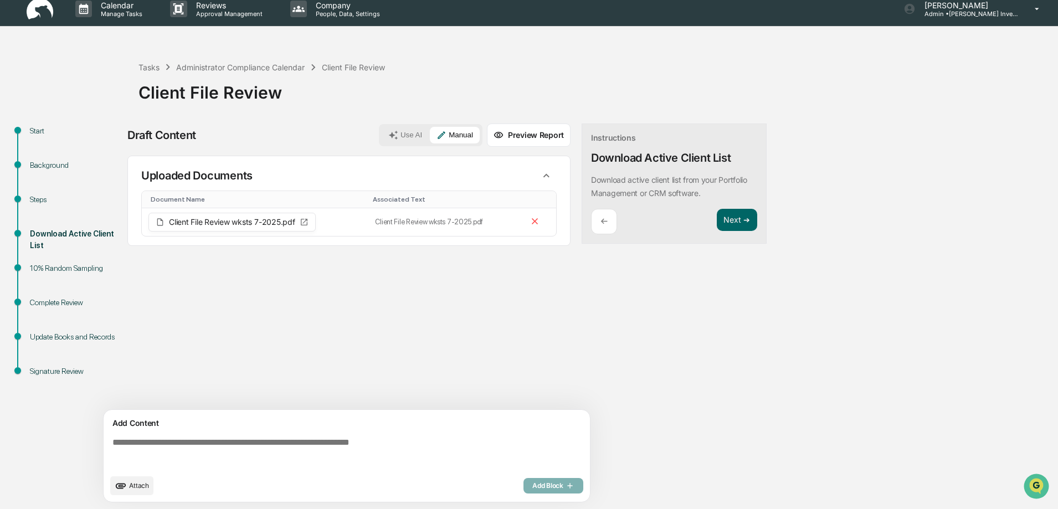
click at [141, 449] on textarea at bounding box center [349, 453] width 482 height 40
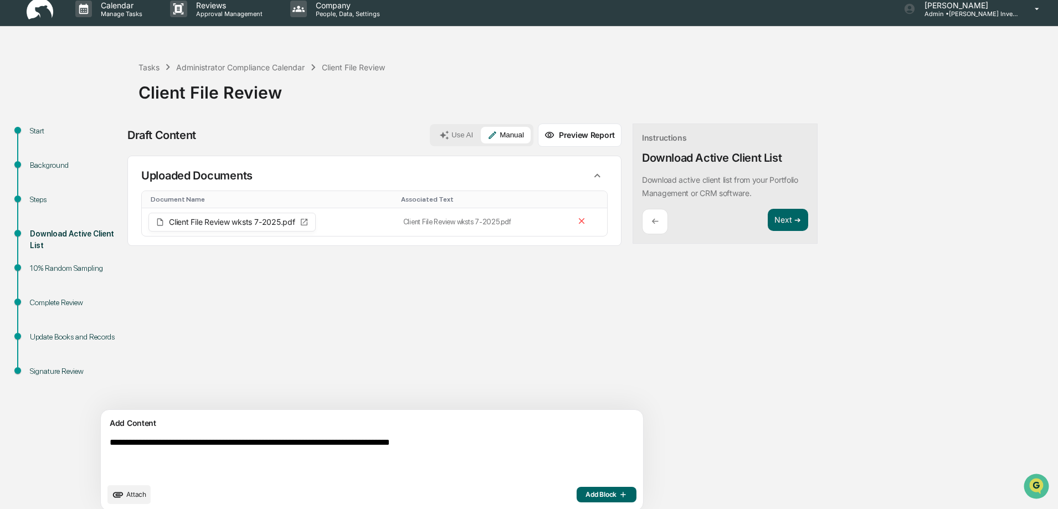
type textarea "**********"
click at [586, 492] on span "Add Block" at bounding box center [607, 494] width 42 height 9
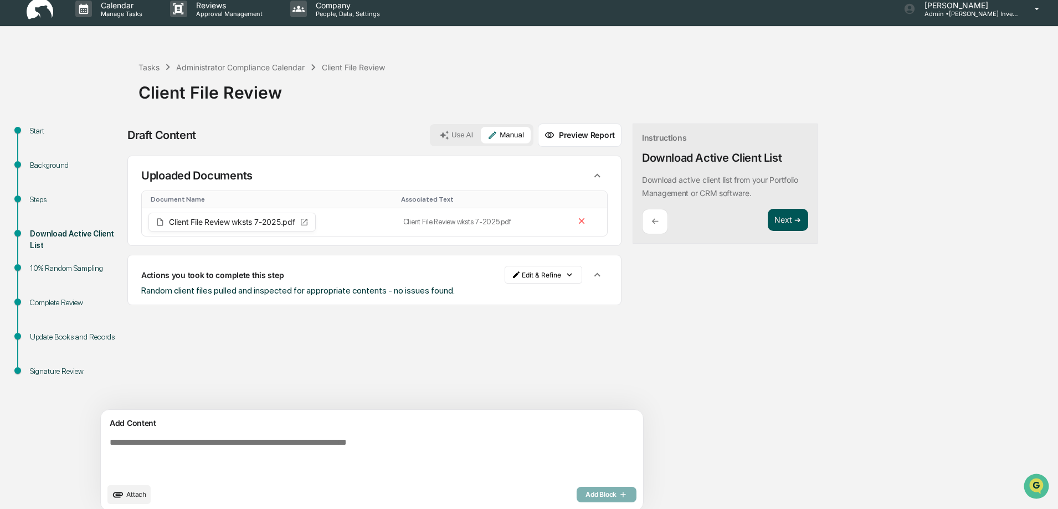
click at [768, 222] on button "Next ➔" at bounding box center [788, 220] width 40 height 23
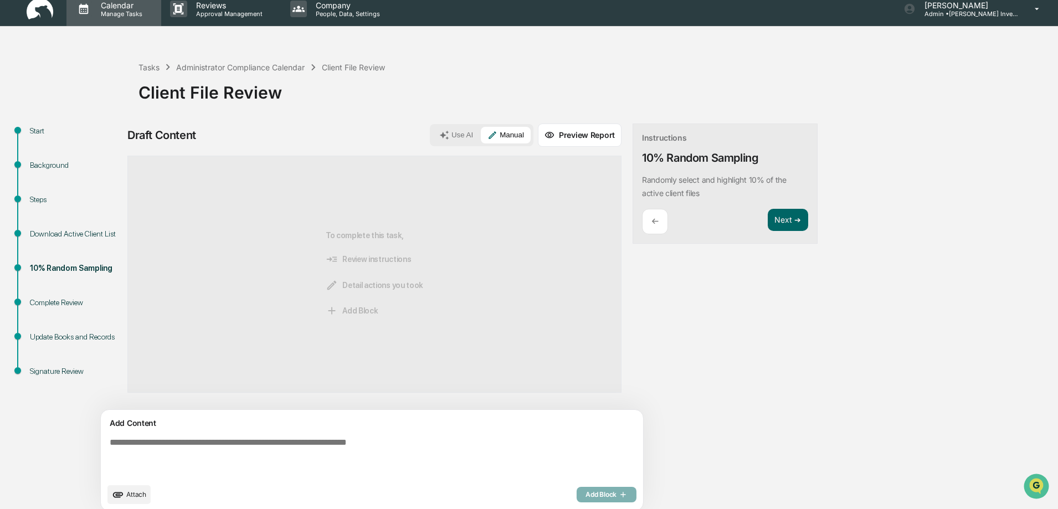
click at [111, 13] on p "Manage Tasks" at bounding box center [120, 14] width 56 height 8
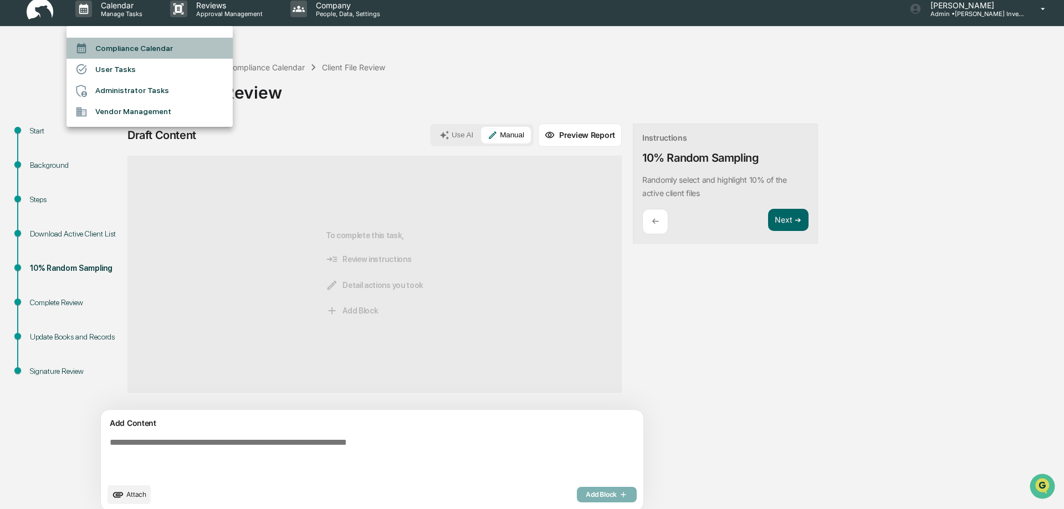
click at [126, 47] on li "Compliance Calendar" at bounding box center [149, 48] width 166 height 21
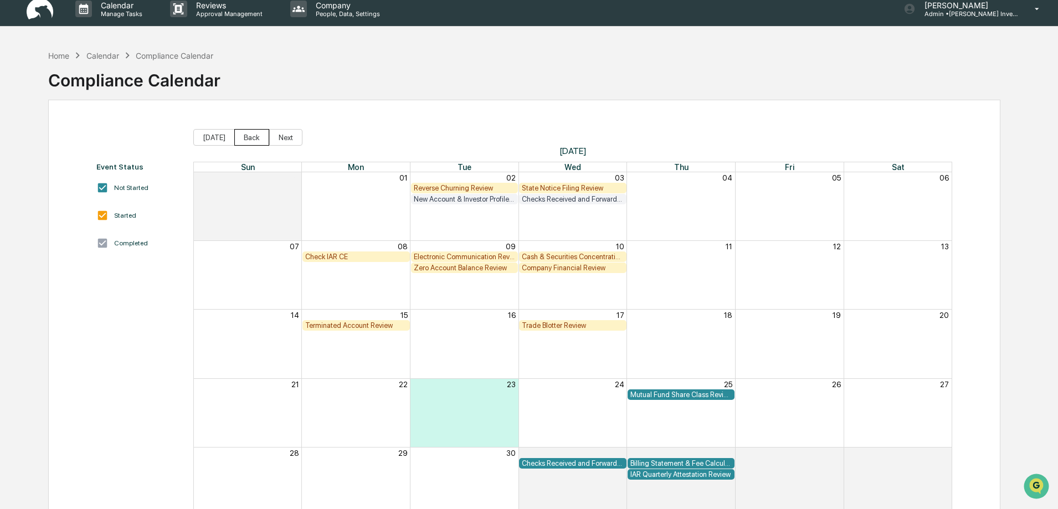
click at [252, 136] on button "Back" at bounding box center [251, 137] width 35 height 17
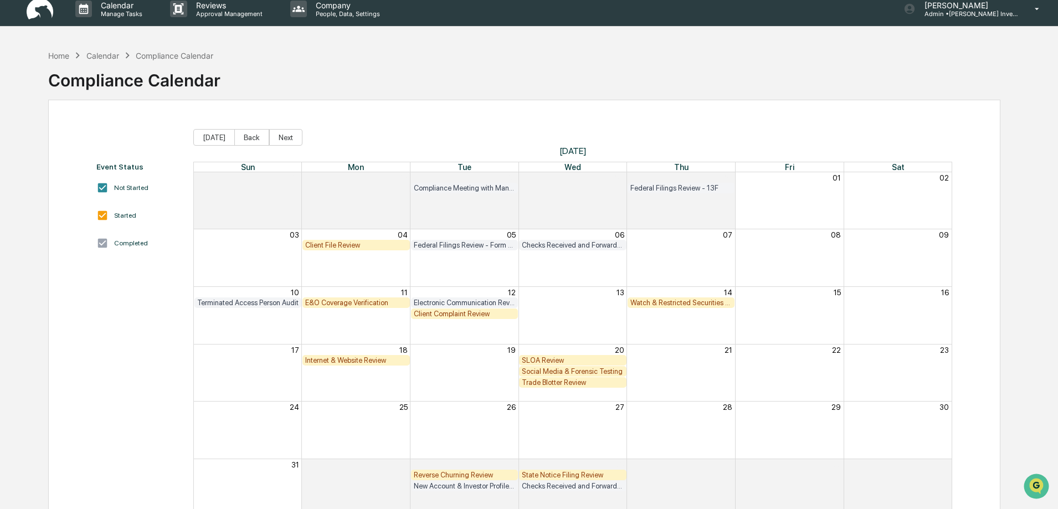
click at [457, 315] on div "Client Complaint Review" at bounding box center [465, 314] width 102 height 8
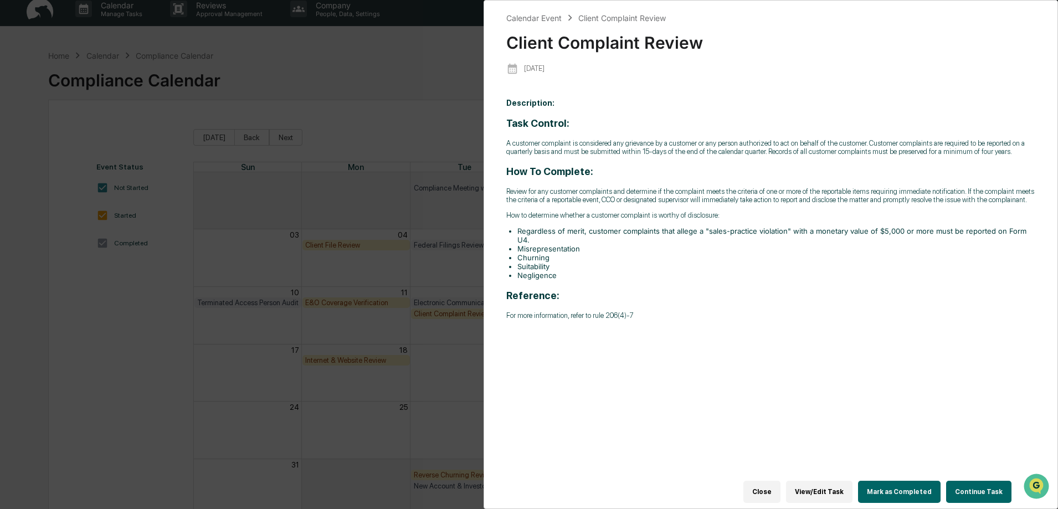
click at [982, 491] on button "Continue Task" at bounding box center [978, 492] width 65 height 22
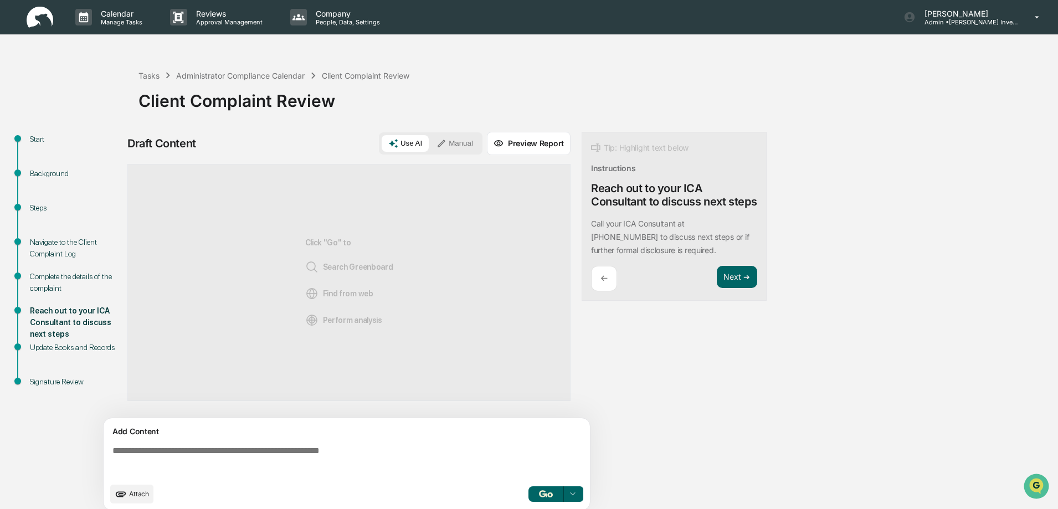
click at [40, 244] on div "Navigate to the Client Complaint Log" at bounding box center [75, 248] width 91 height 23
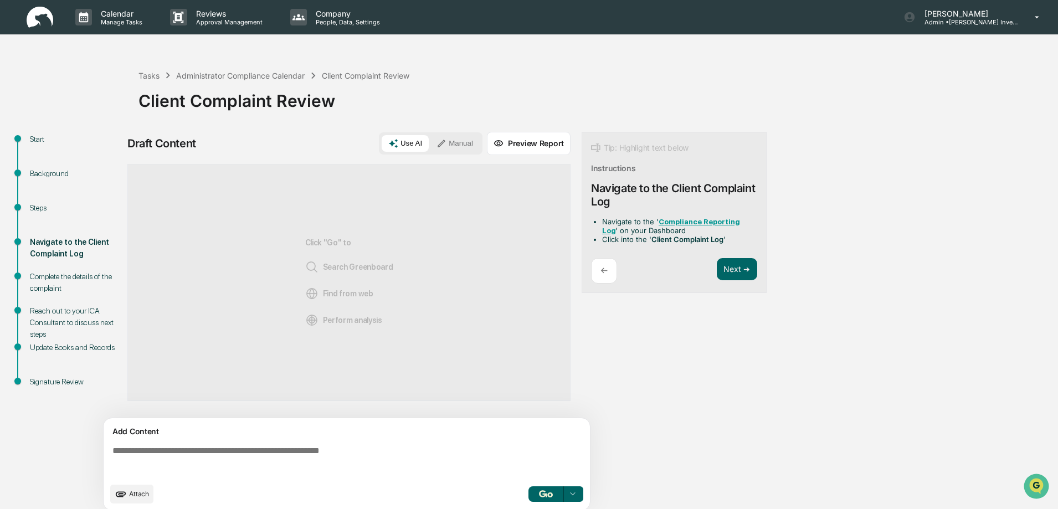
click at [40, 274] on div "Complete the details of the complaint" at bounding box center [75, 282] width 91 height 23
click at [42, 244] on div "Navigate to the Client Complaint Log" at bounding box center [75, 248] width 91 height 23
click at [39, 205] on div "Steps" at bounding box center [75, 208] width 91 height 12
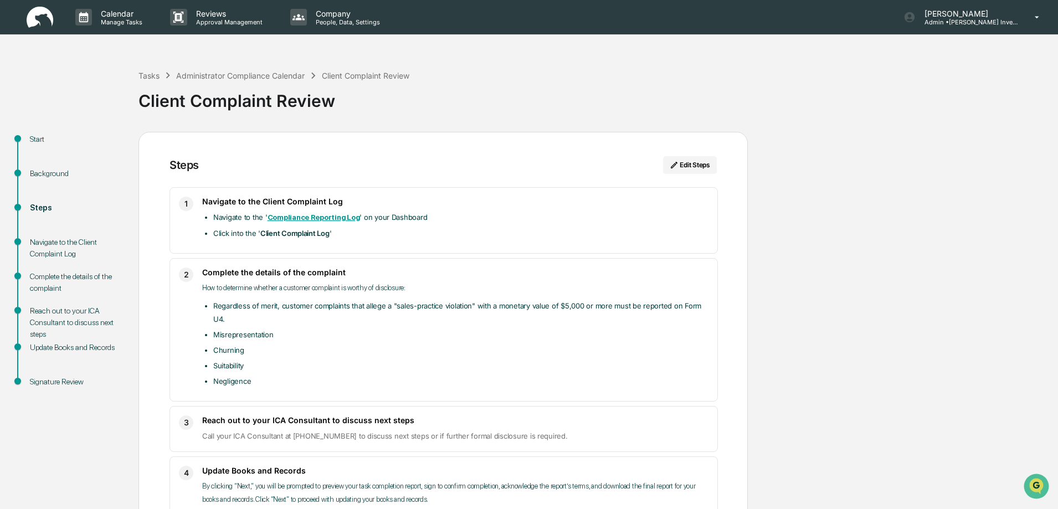
click at [45, 244] on div "Navigate to the Client Complaint Log" at bounding box center [75, 248] width 91 height 23
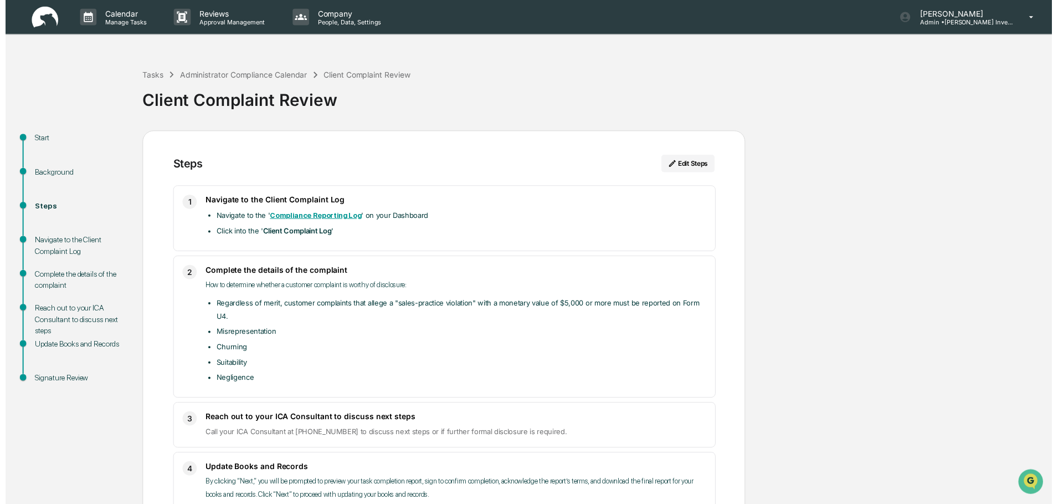
scroll to position [88, 0]
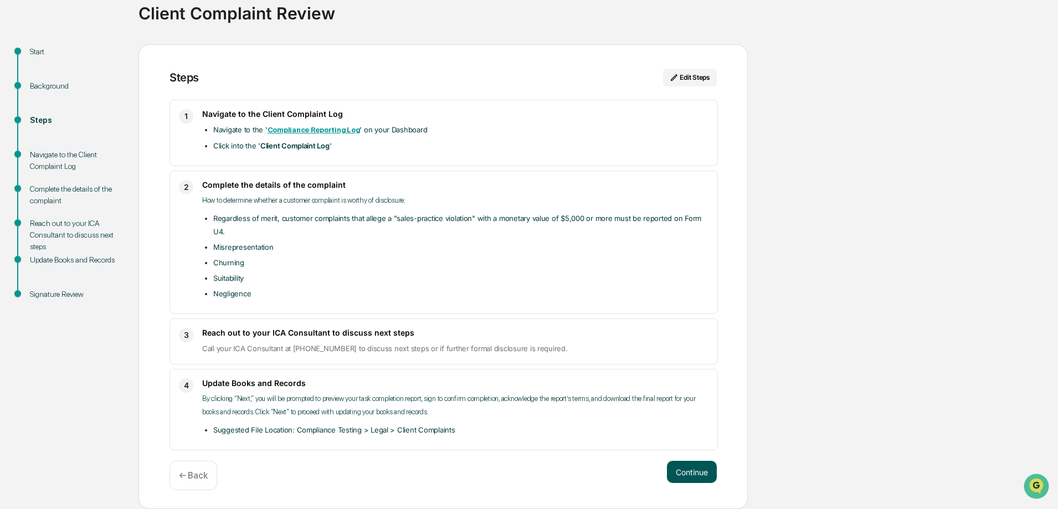
click at [696, 475] on button "Continue" at bounding box center [692, 472] width 50 height 22
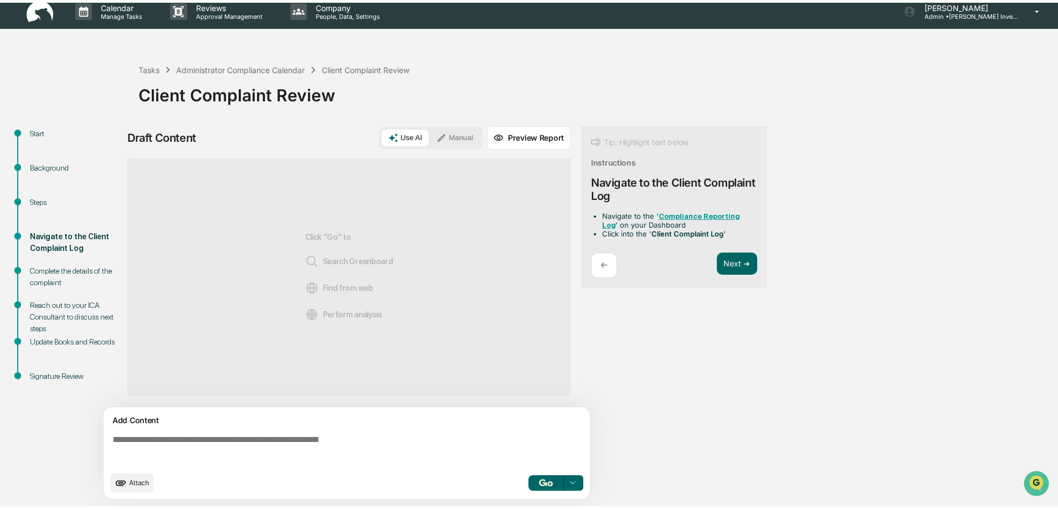
scroll to position [8, 0]
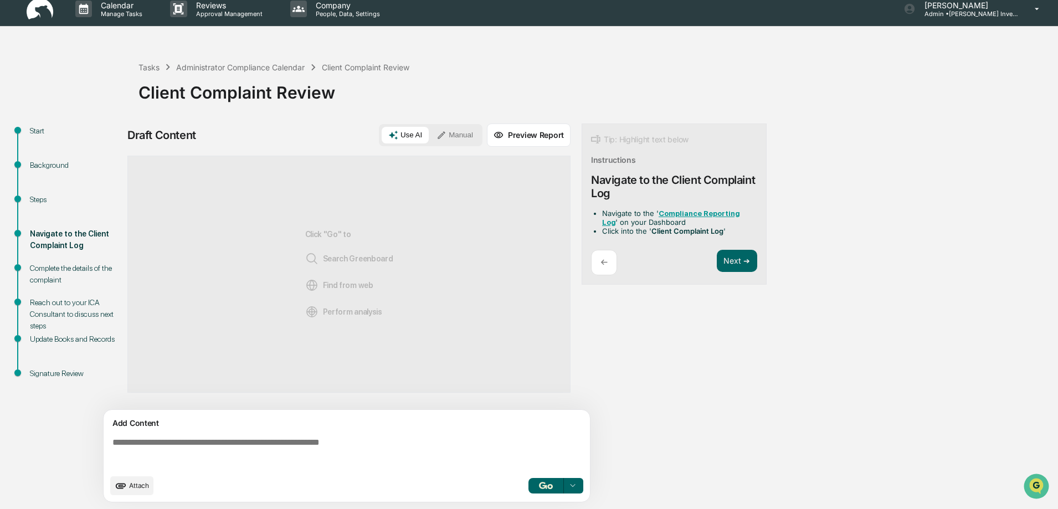
click at [462, 136] on button "Manual" at bounding box center [455, 135] width 50 height 17
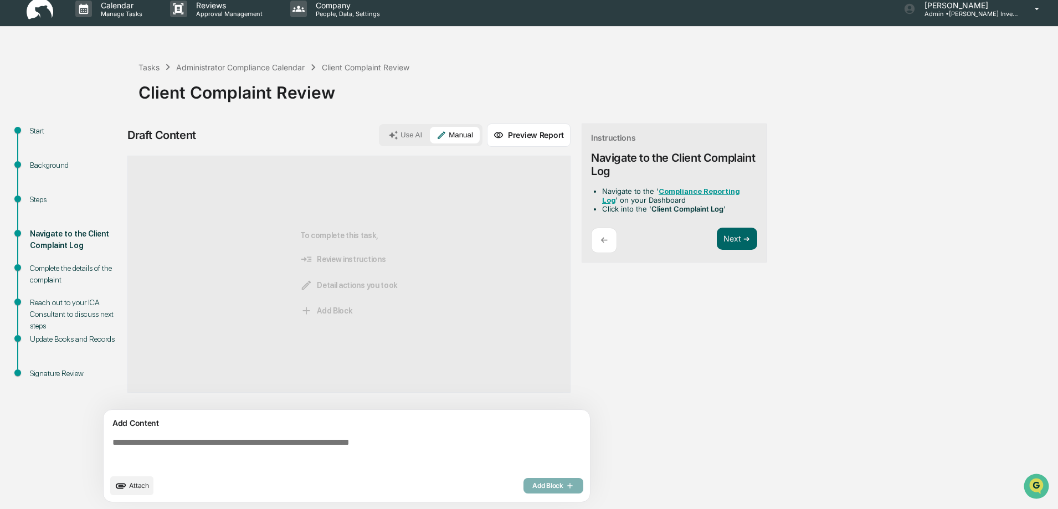
click at [176, 446] on textarea at bounding box center [349, 453] width 482 height 40
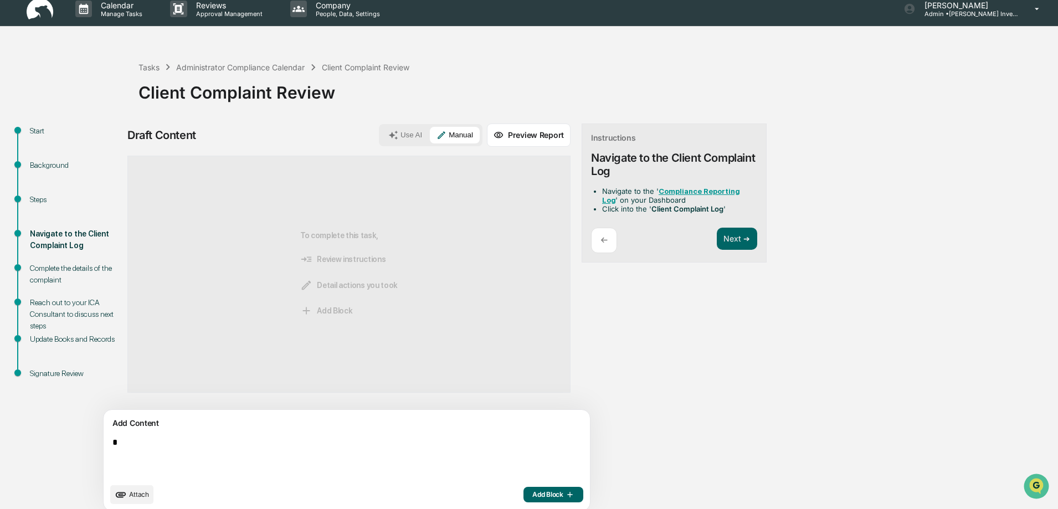
type textarea "*"
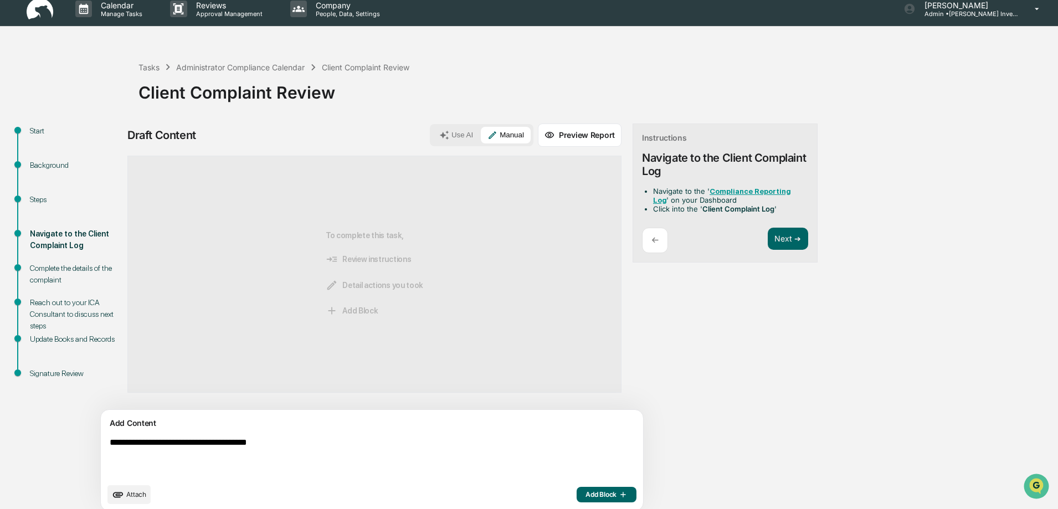
click at [204, 444] on textarea "**********" at bounding box center [346, 457] width 482 height 49
click at [301, 444] on textarea "**********" at bounding box center [346, 457] width 482 height 49
type textarea "**********"
click at [586, 495] on span "Add Block" at bounding box center [607, 494] width 42 height 9
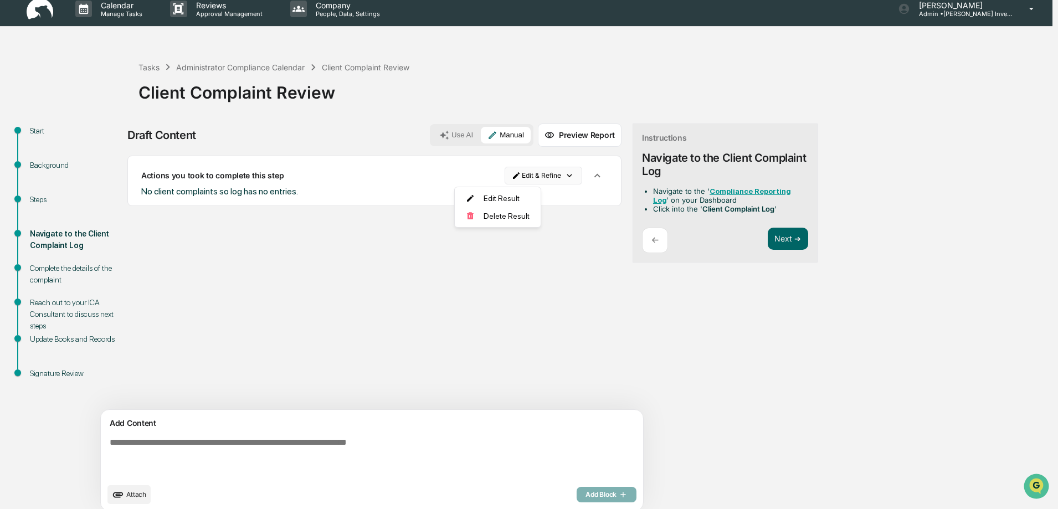
click at [489, 176] on html "Calendar Manage Tasks Reviews Approval Management Company People, Data, Setting…" at bounding box center [529, 246] width 1058 height 509
click at [491, 196] on div "Edit Result" at bounding box center [493, 199] width 81 height 18
click at [132, 445] on textarea at bounding box center [346, 457] width 482 height 49
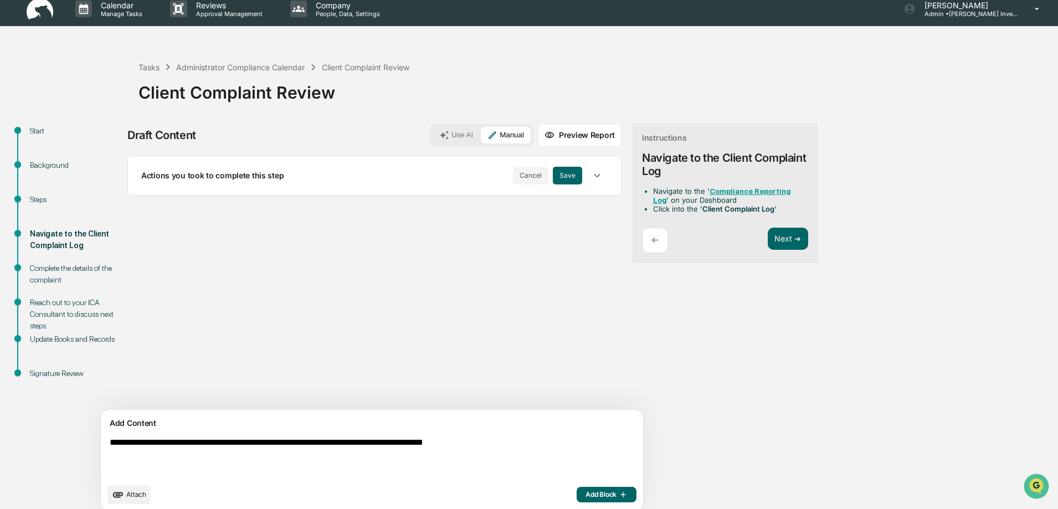
drag, startPoint x: 452, startPoint y: 441, endPoint x: 467, endPoint y: 442, distance: 14.4
click at [467, 442] on textarea "**********" at bounding box center [346, 457] width 482 height 49
click at [524, 441] on textarea "**********" at bounding box center [346, 457] width 482 height 49
click at [327, 443] on textarea "**********" at bounding box center [346, 457] width 482 height 49
click at [434, 457] on textarea "**********" at bounding box center [346, 457] width 482 height 49
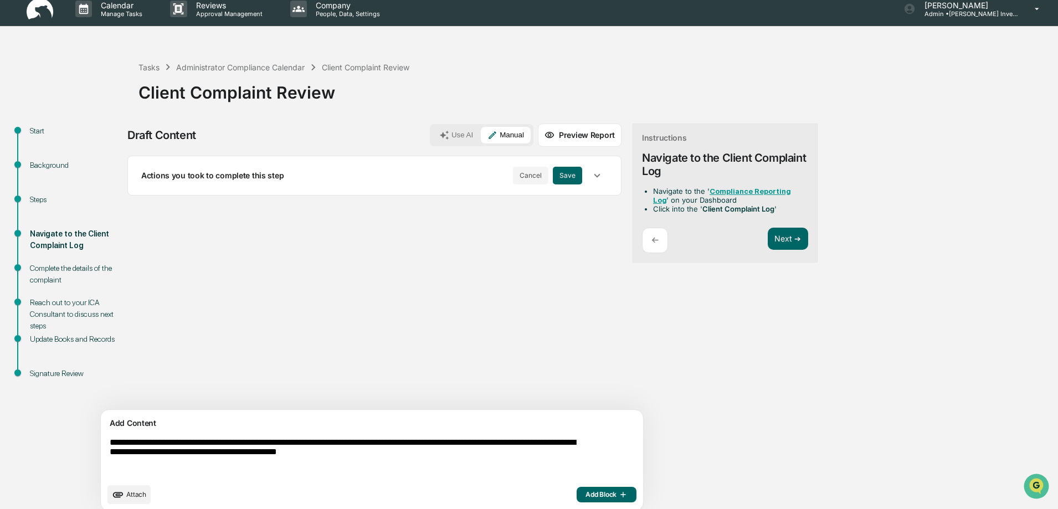
click at [327, 442] on textarea "**********" at bounding box center [346, 457] width 482 height 49
click at [547, 455] on textarea "**********" at bounding box center [346, 457] width 482 height 49
click at [136, 466] on textarea "**********" at bounding box center [346, 458] width 482 height 51
click at [575, 455] on textarea "**********" at bounding box center [346, 458] width 482 height 51
click at [308, 475] on textarea "**********" at bounding box center [346, 458] width 482 height 51
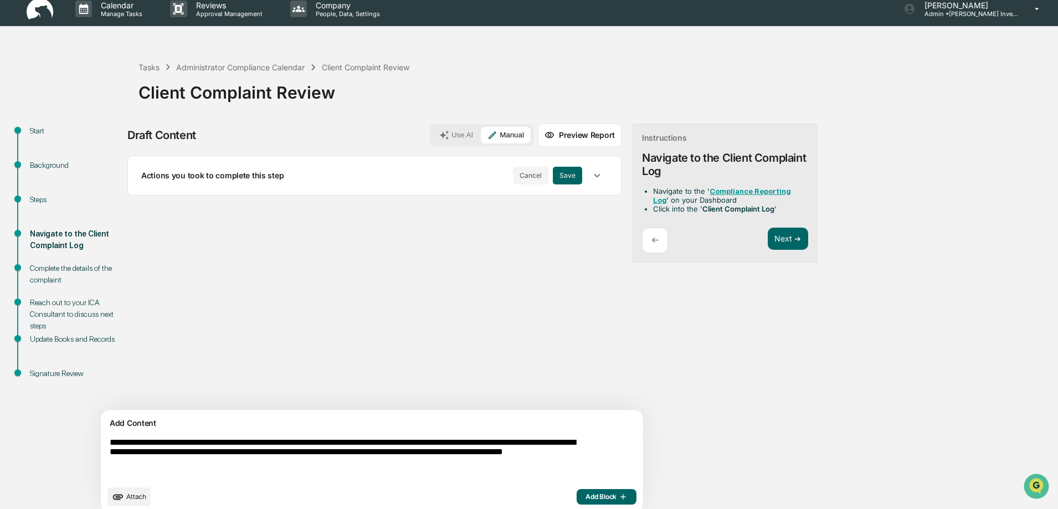
type textarea "**********"
click at [586, 499] on span "Add Block" at bounding box center [607, 497] width 42 height 9
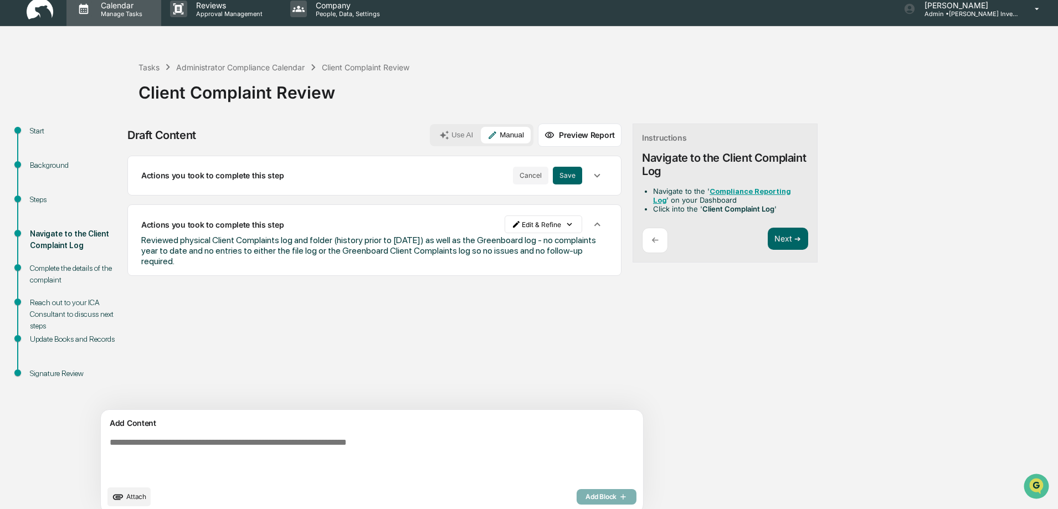
click at [115, 9] on p "Calendar" at bounding box center [120, 5] width 56 height 9
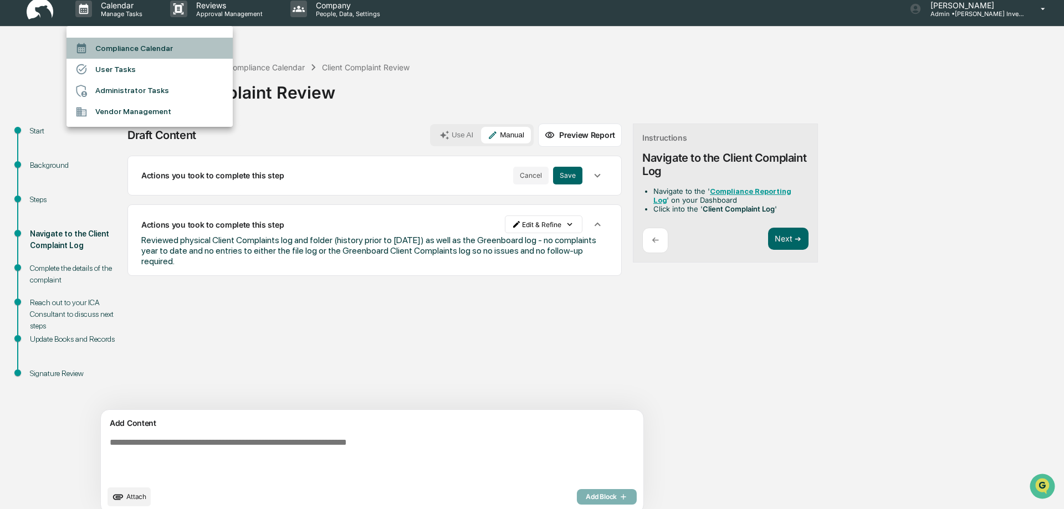
click at [121, 47] on li "Compliance Calendar" at bounding box center [149, 48] width 166 height 21
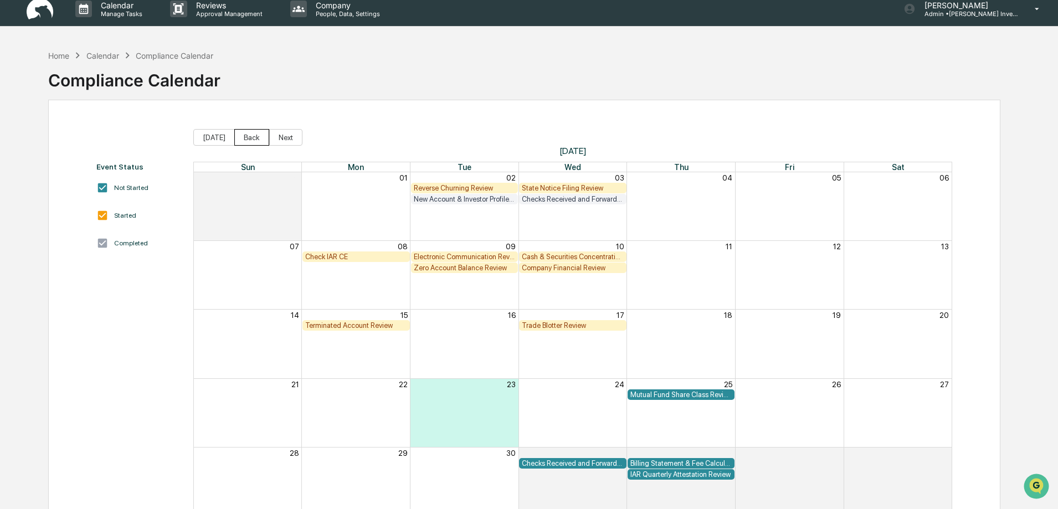
click at [254, 137] on button "Back" at bounding box center [251, 137] width 35 height 17
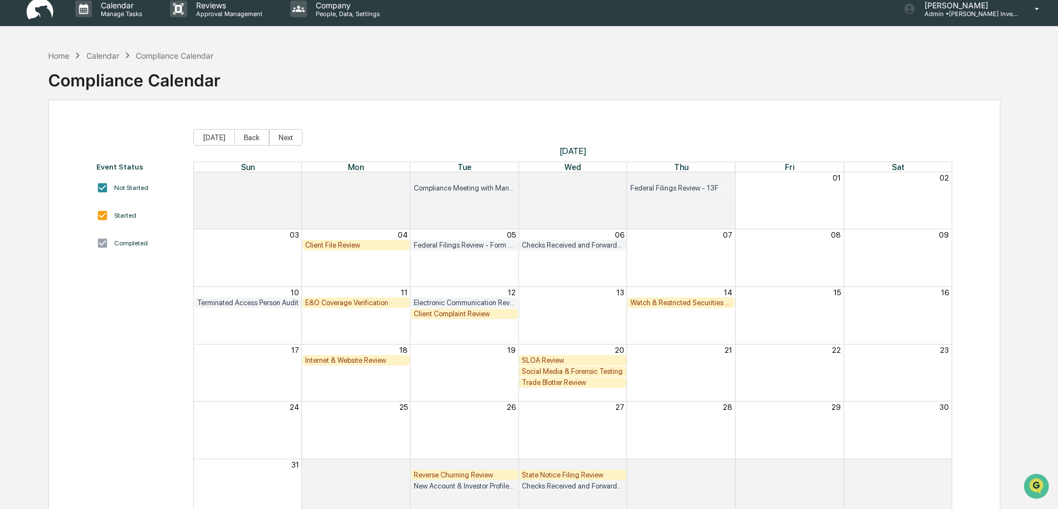
click at [683, 303] on div "Watch & Restricted Securities List" at bounding box center [682, 303] width 102 height 8
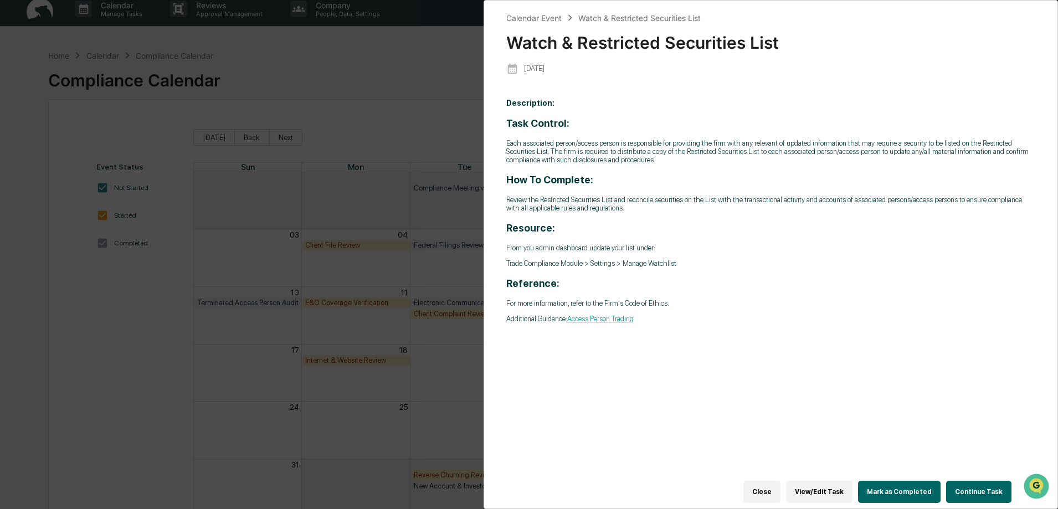
click at [974, 484] on button "Continue Task" at bounding box center [978, 492] width 65 height 22
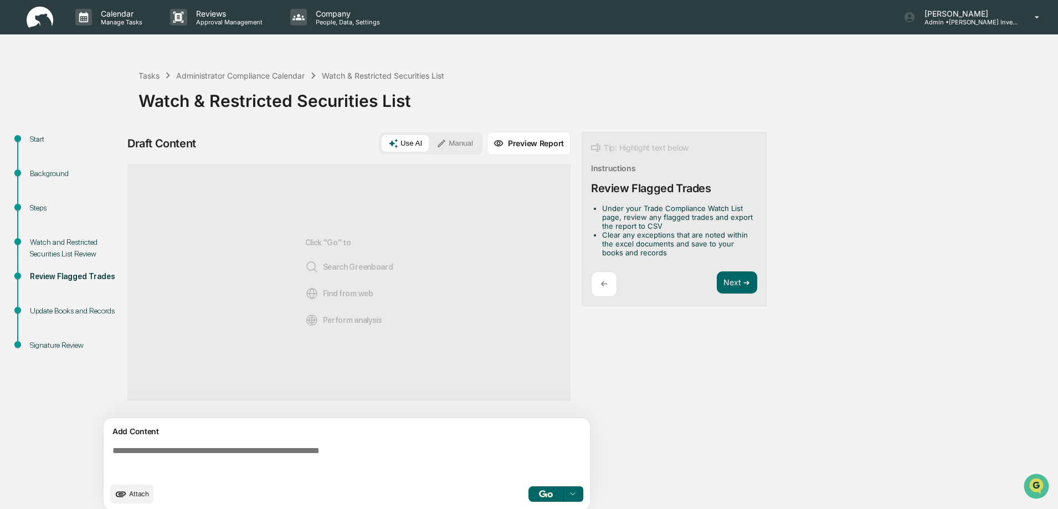
click at [48, 235] on div "Steps" at bounding box center [75, 221] width 109 height 34
click at [48, 245] on div "Watch and Restricted Securities List Review" at bounding box center [75, 248] width 91 height 23
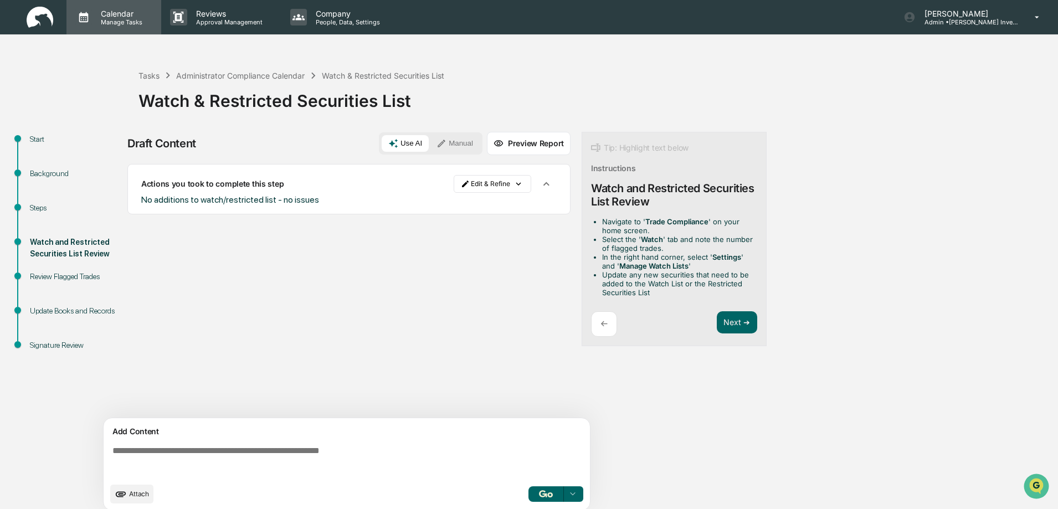
click at [107, 21] on p "Manage Tasks" at bounding box center [120, 22] width 56 height 8
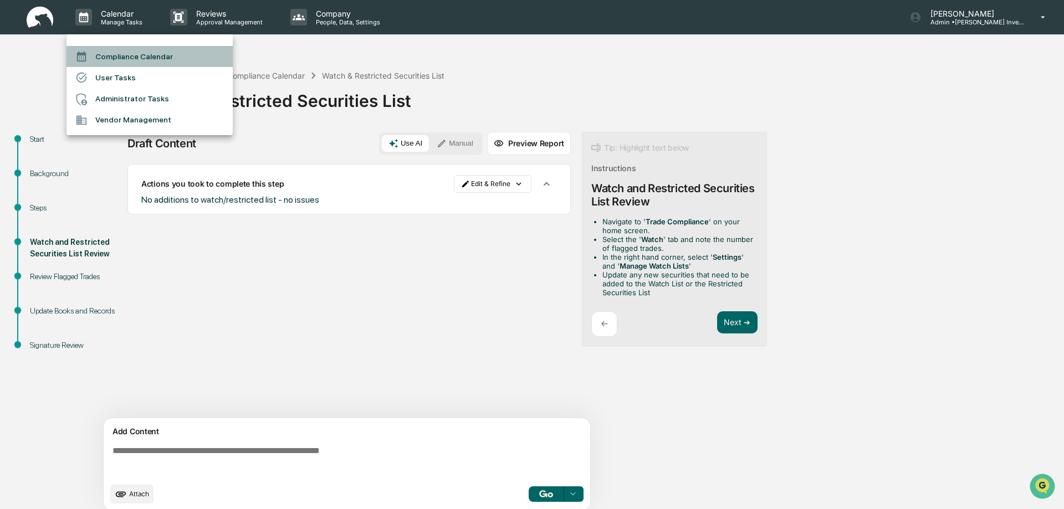
click at [137, 58] on li "Compliance Calendar" at bounding box center [149, 56] width 166 height 21
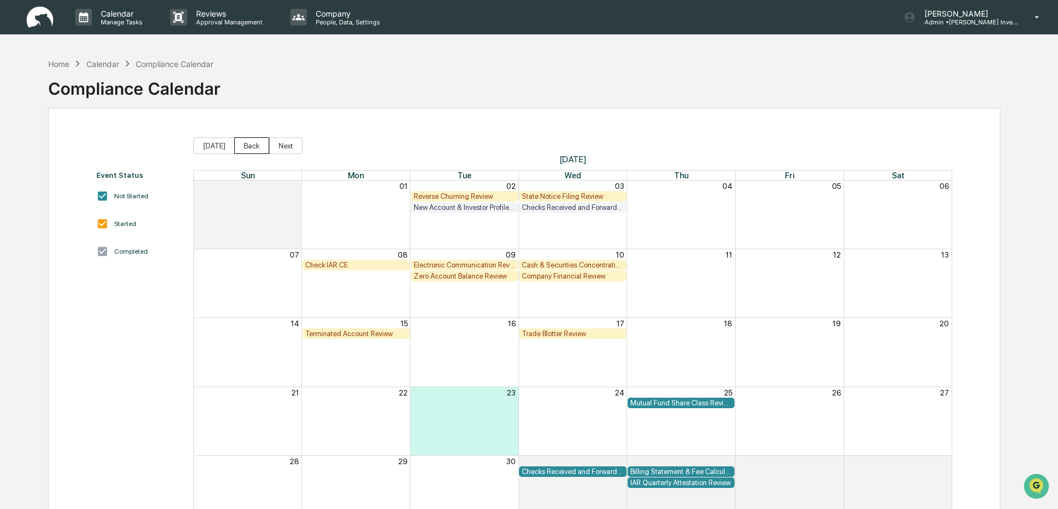
click at [245, 144] on button "Back" at bounding box center [251, 145] width 35 height 17
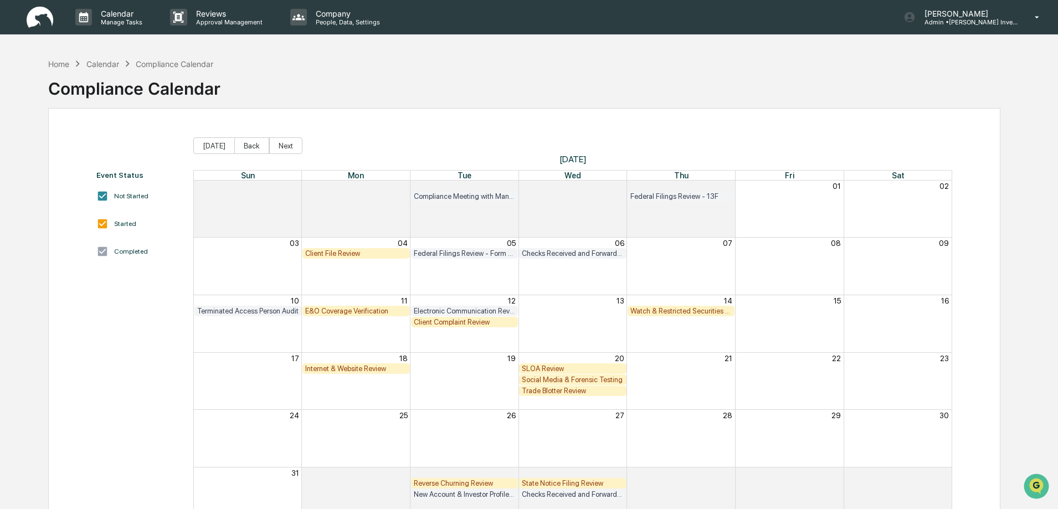
click at [350, 367] on div "Internet & Website Review" at bounding box center [356, 369] width 102 height 8
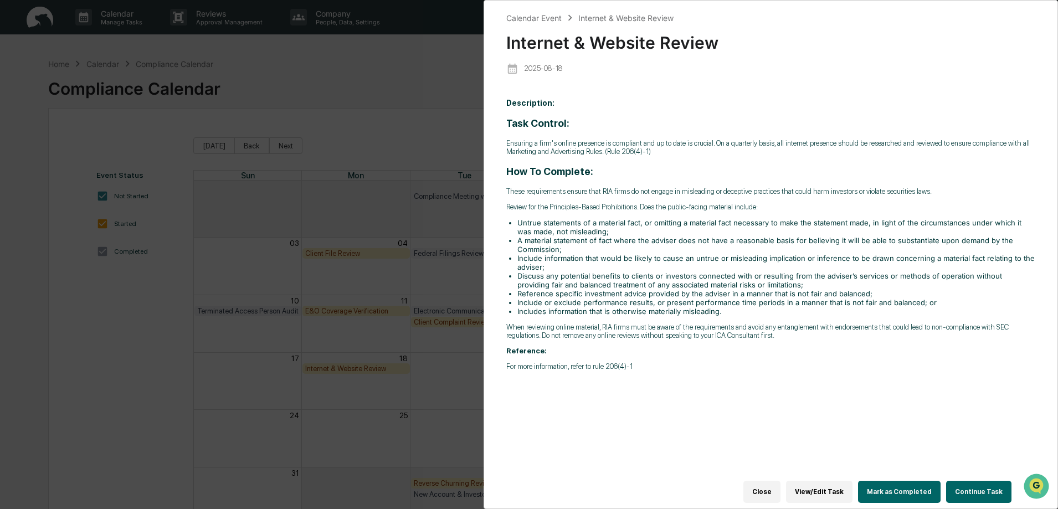
click at [970, 488] on button "Continue Task" at bounding box center [978, 492] width 65 height 22
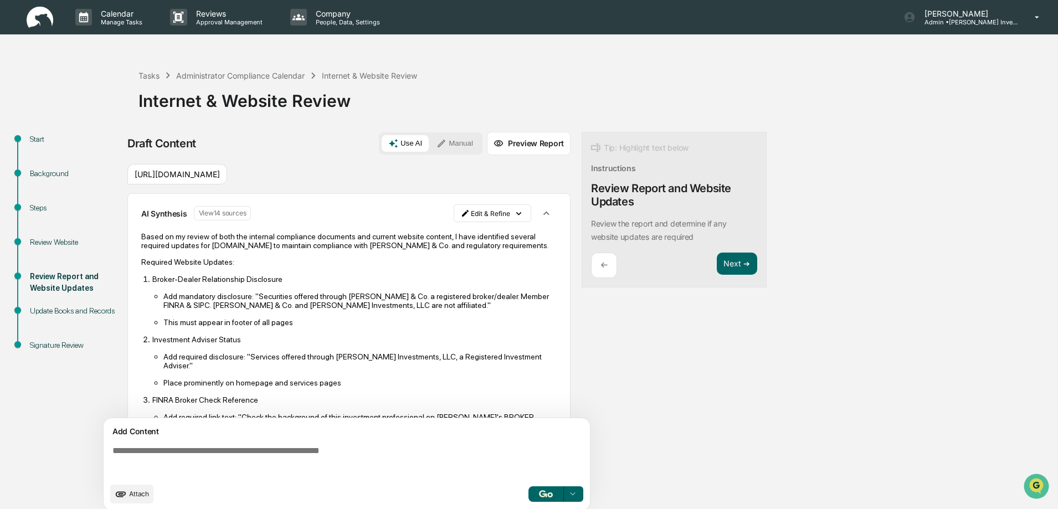
click at [455, 142] on button "Manual" at bounding box center [455, 143] width 50 height 17
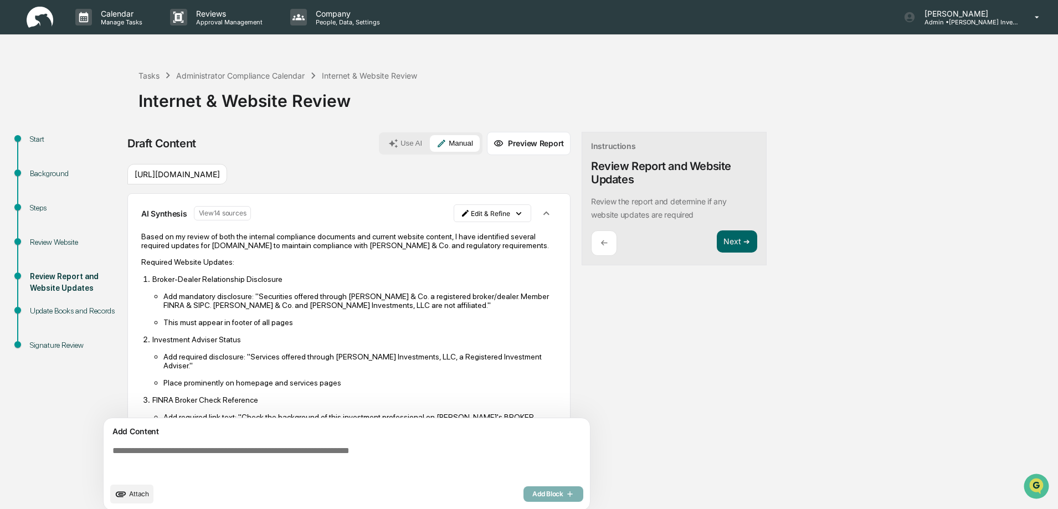
click at [118, 450] on textarea at bounding box center [349, 462] width 482 height 40
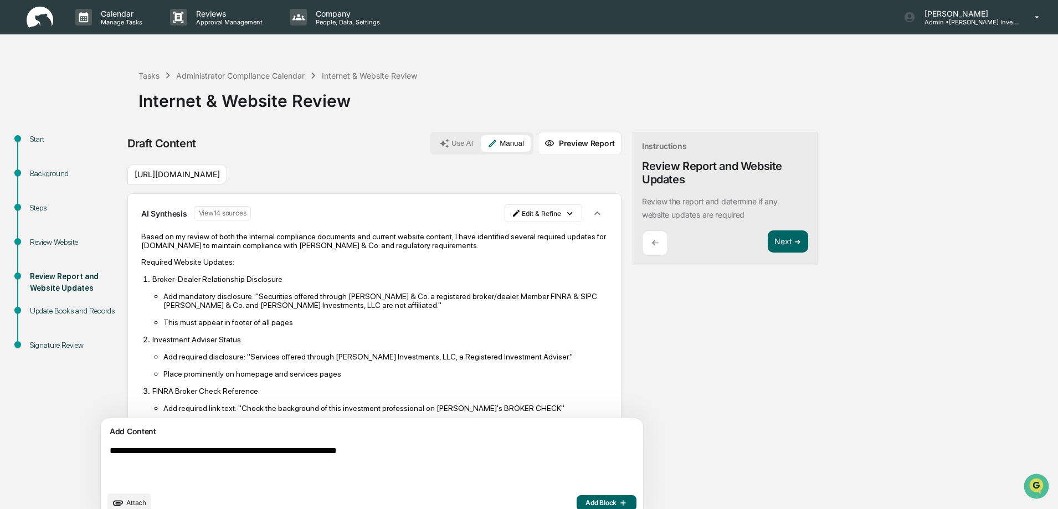
type textarea "**********"
click at [586, 503] on span "Add Block" at bounding box center [607, 503] width 42 height 9
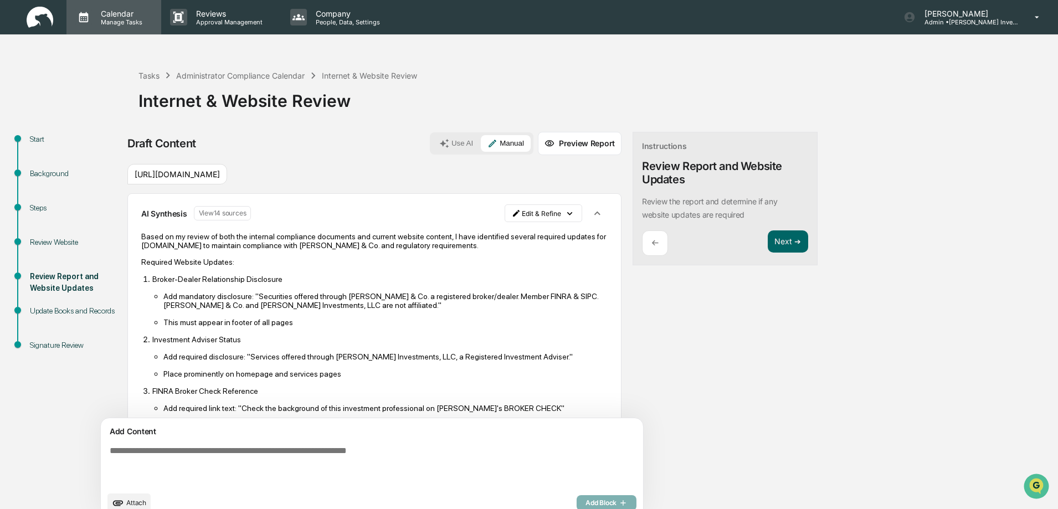
click at [118, 14] on p "Calendar" at bounding box center [120, 13] width 56 height 9
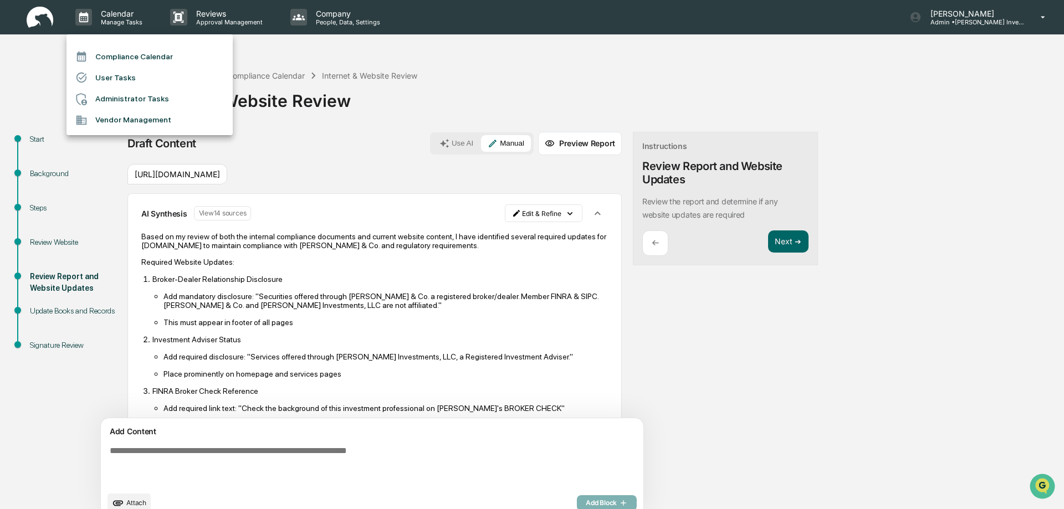
click at [122, 60] on li "Compliance Calendar" at bounding box center [149, 56] width 166 height 21
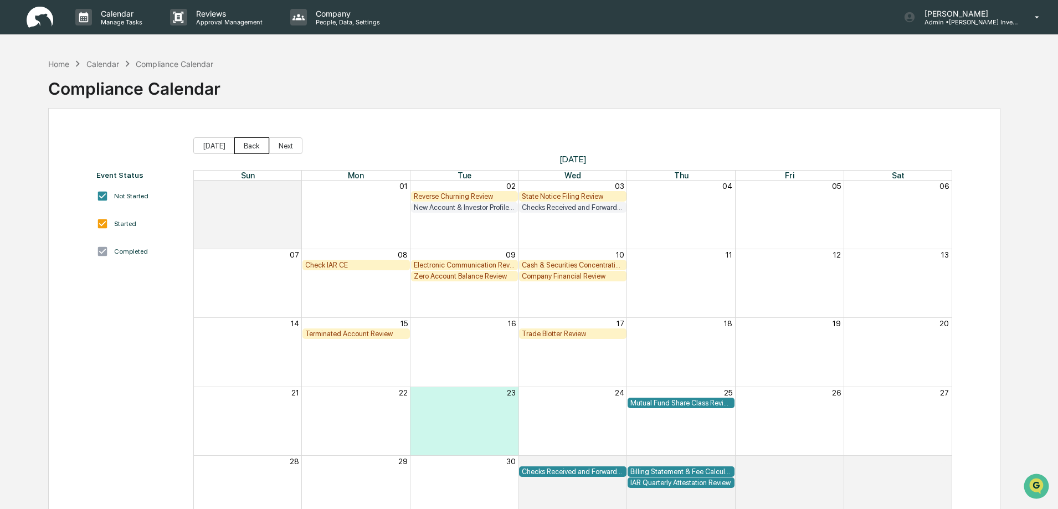
click at [246, 148] on button "Back" at bounding box center [251, 145] width 35 height 17
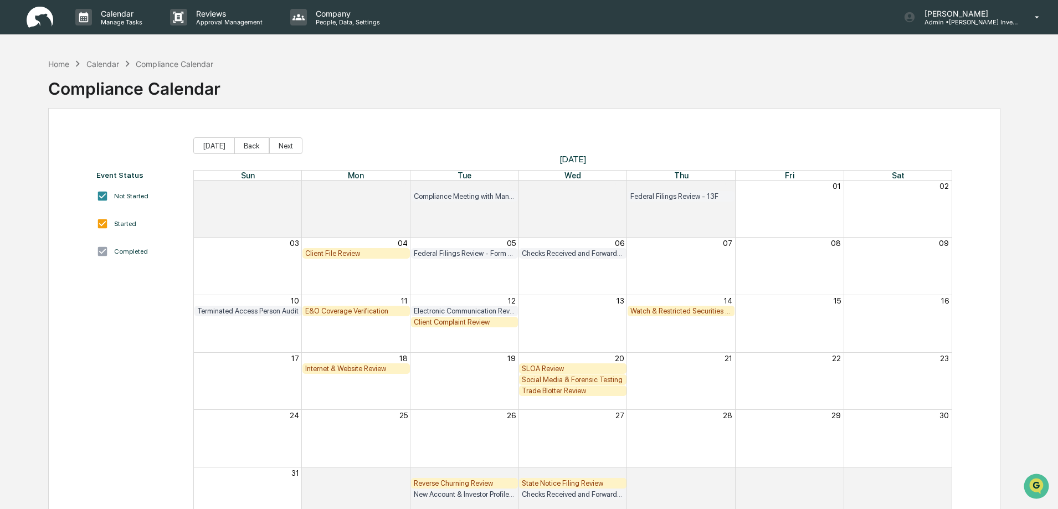
click at [549, 392] on div "Trade Blotter Review" at bounding box center [573, 391] width 102 height 8
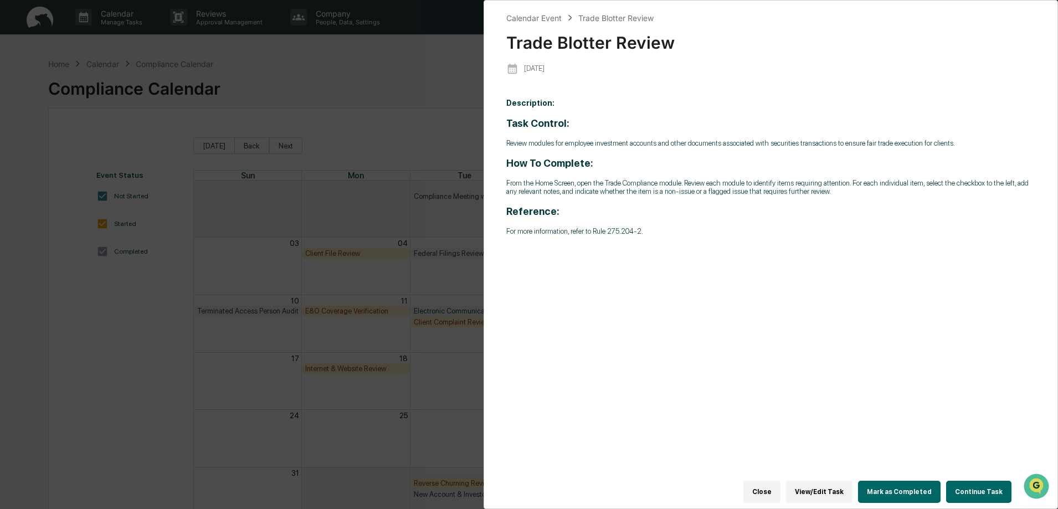
click at [986, 485] on button "Continue Task" at bounding box center [978, 492] width 65 height 22
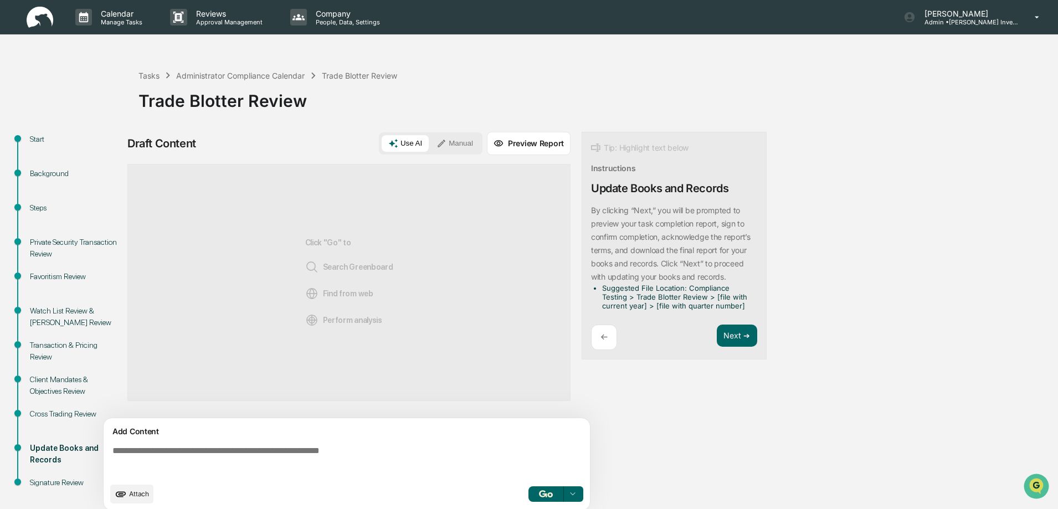
click at [42, 310] on div "Watch List Review & Insider Trading Review" at bounding box center [75, 316] width 91 height 23
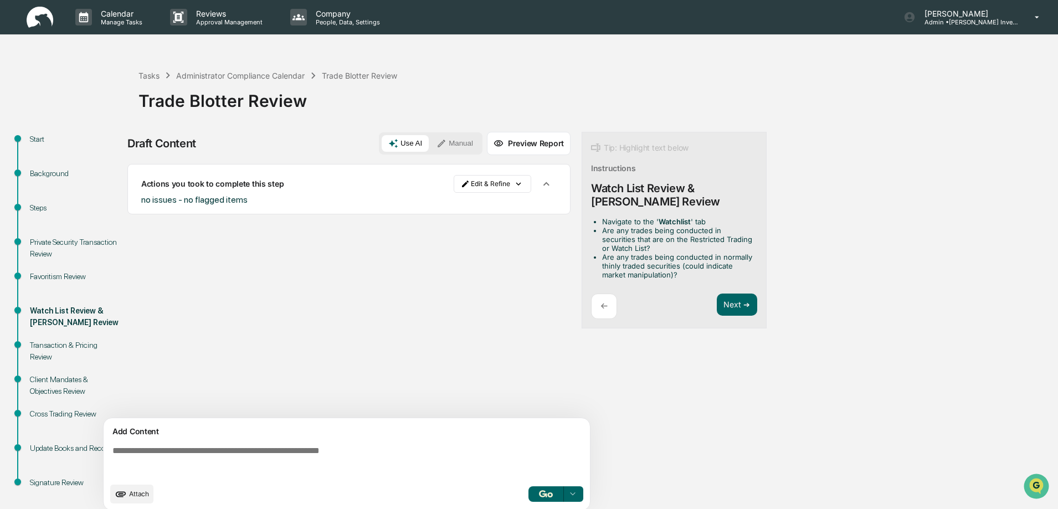
click at [42, 274] on div "Favoritism Review" at bounding box center [75, 277] width 91 height 12
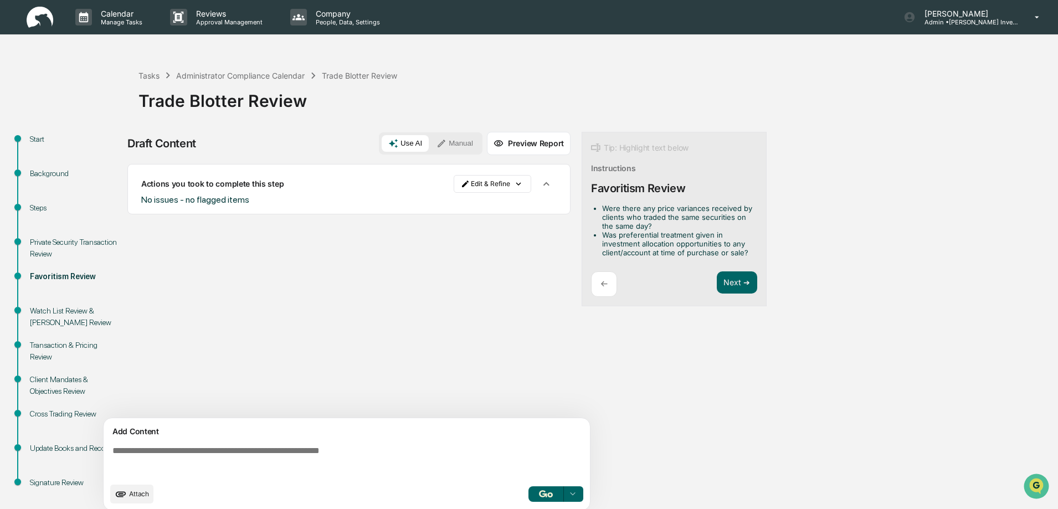
click at [36, 242] on div "Private Security Transaction Review" at bounding box center [75, 248] width 91 height 23
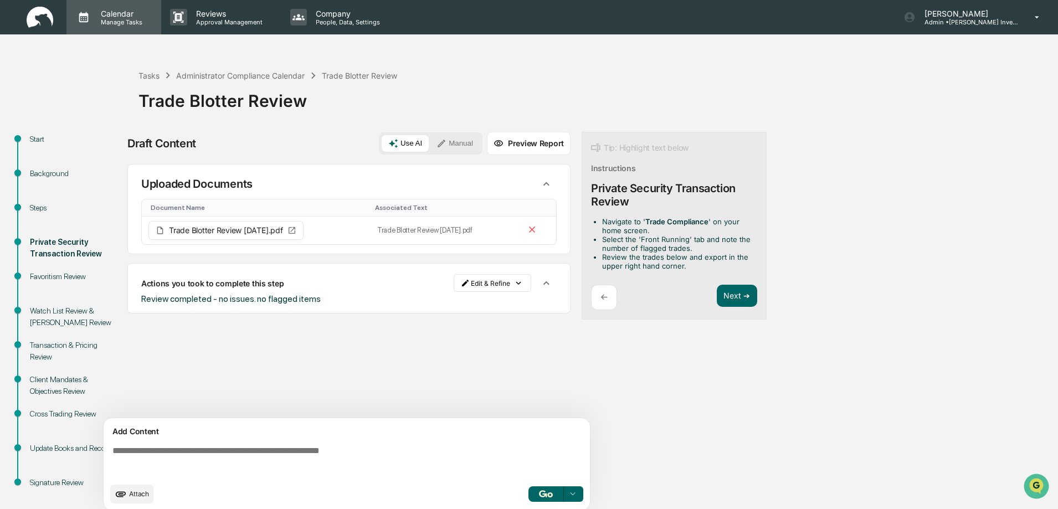
click at [122, 16] on p "Calendar" at bounding box center [120, 13] width 56 height 9
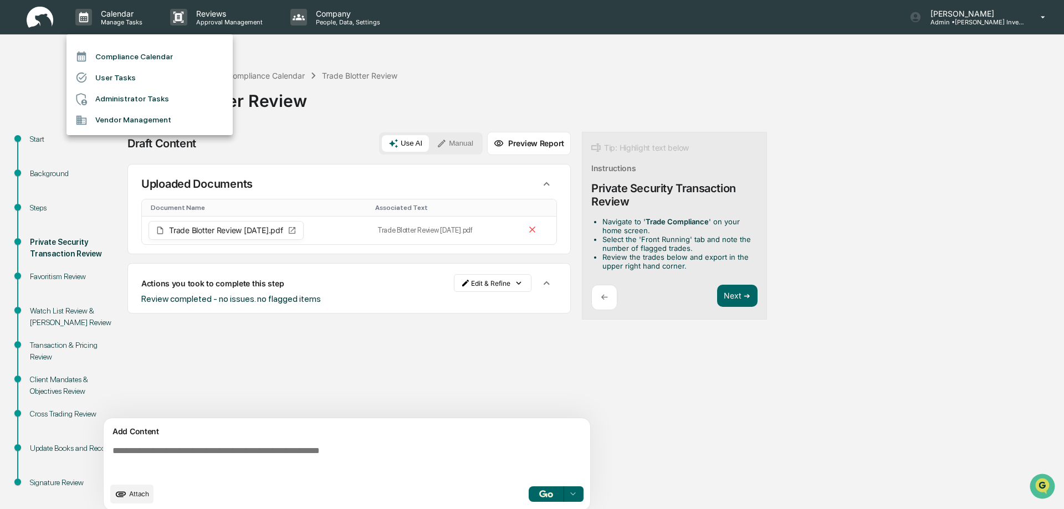
click at [125, 56] on li "Compliance Calendar" at bounding box center [149, 56] width 166 height 21
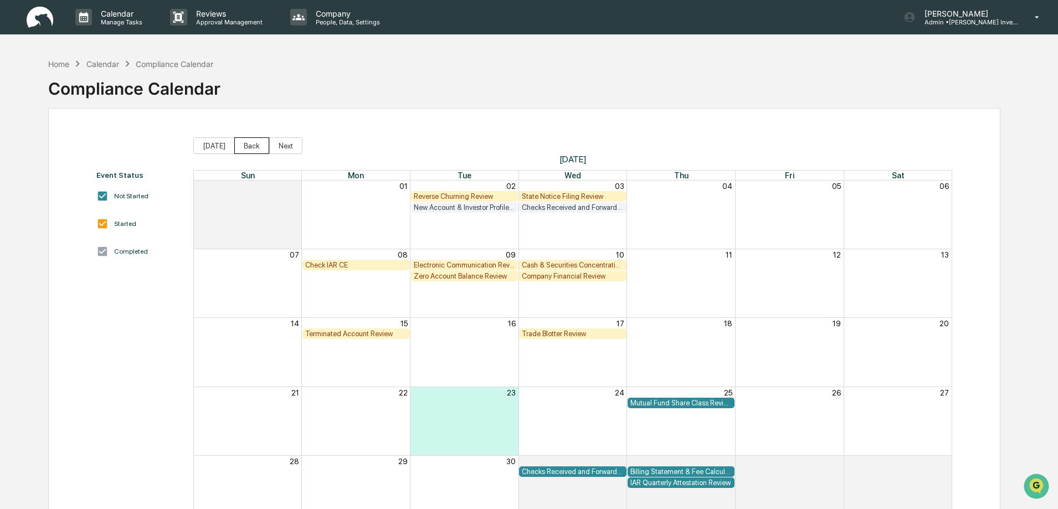
click at [247, 146] on button "Back" at bounding box center [251, 145] width 35 height 17
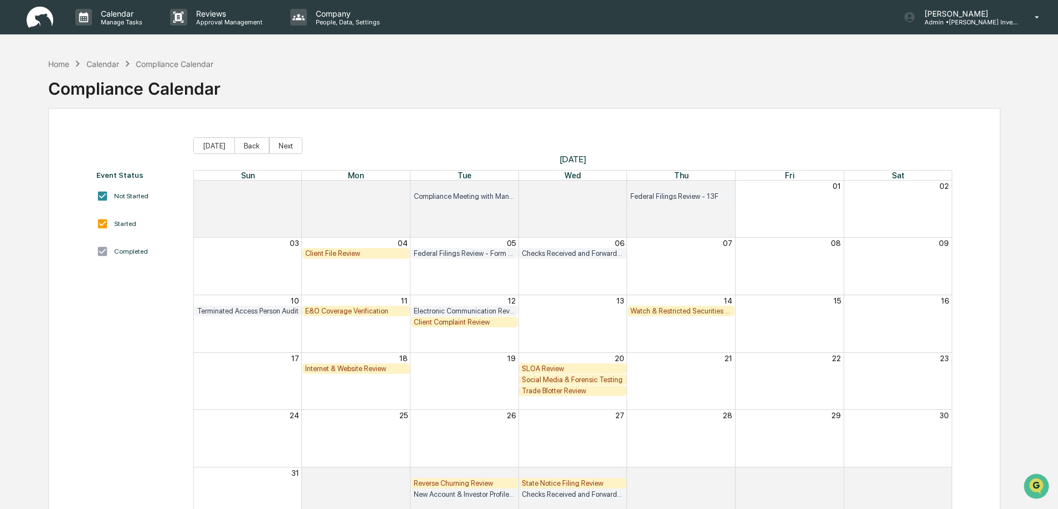
click at [564, 379] on div "Social Media & Forensic Testing" at bounding box center [573, 380] width 102 height 8
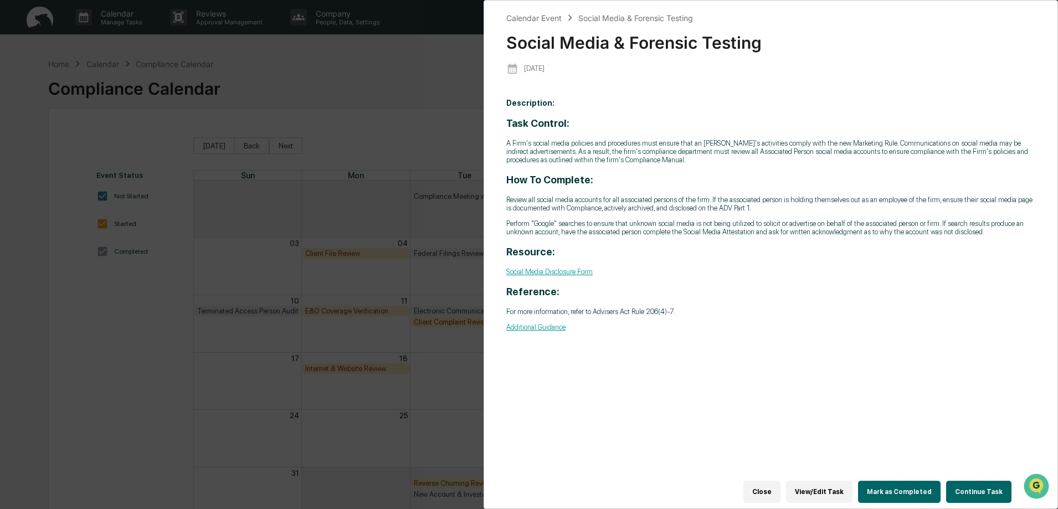
click at [970, 486] on button "Continue Task" at bounding box center [978, 492] width 65 height 22
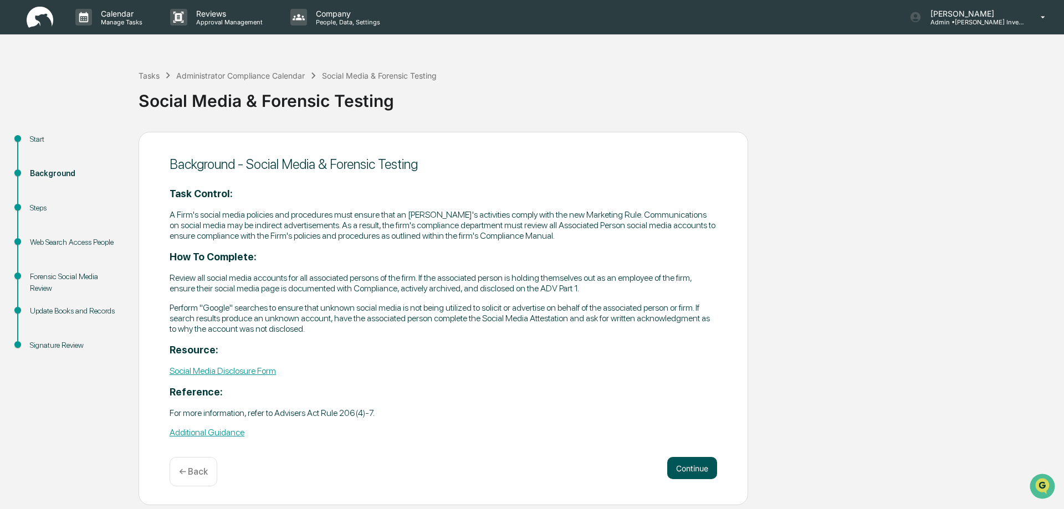
click at [685, 467] on button "Continue" at bounding box center [692, 468] width 50 height 22
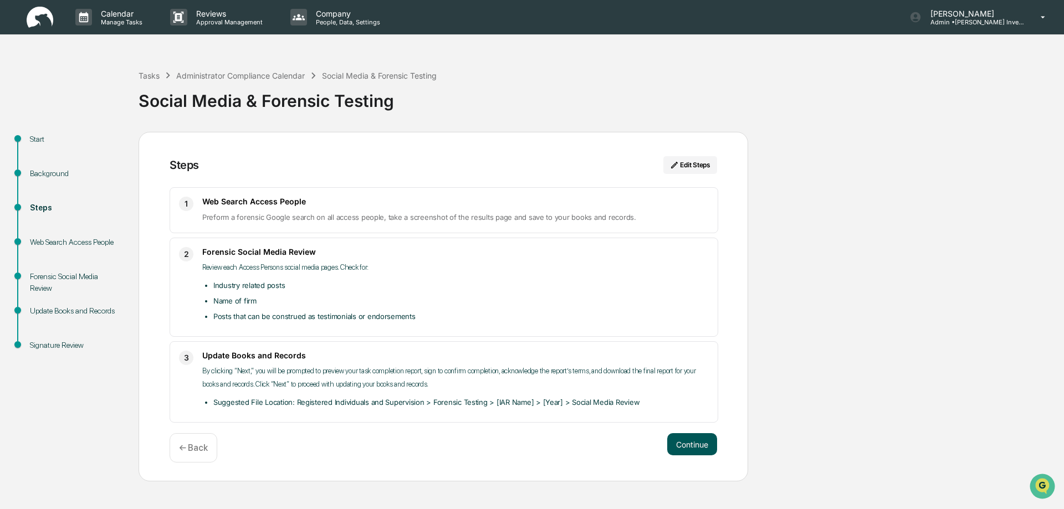
click at [693, 447] on button "Continue" at bounding box center [692, 444] width 50 height 22
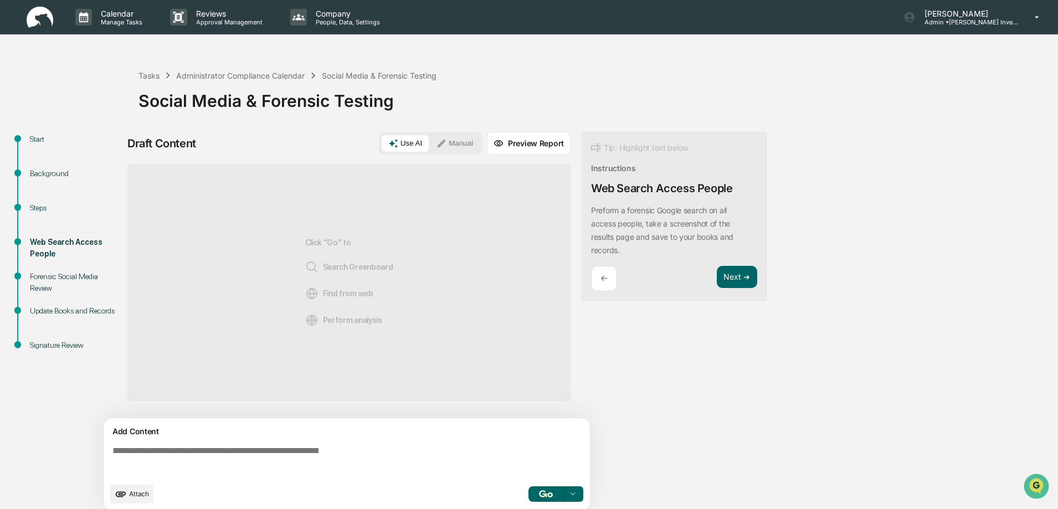
click at [66, 276] on div "Forensic Social Media Review" at bounding box center [75, 282] width 91 height 23
click at [729, 266] on button "Next ➔" at bounding box center [737, 277] width 40 height 23
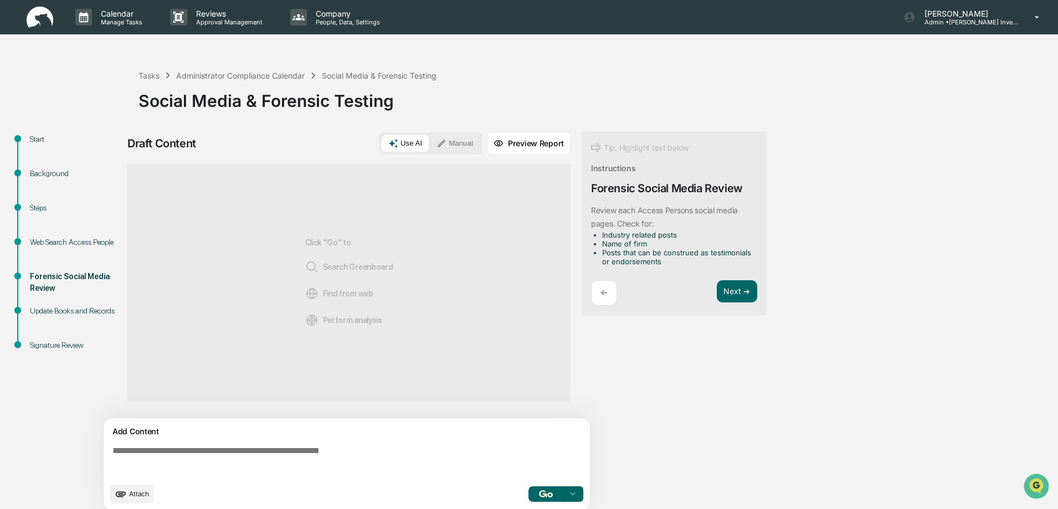
click at [606, 295] on p "←" at bounding box center [604, 293] width 7 height 11
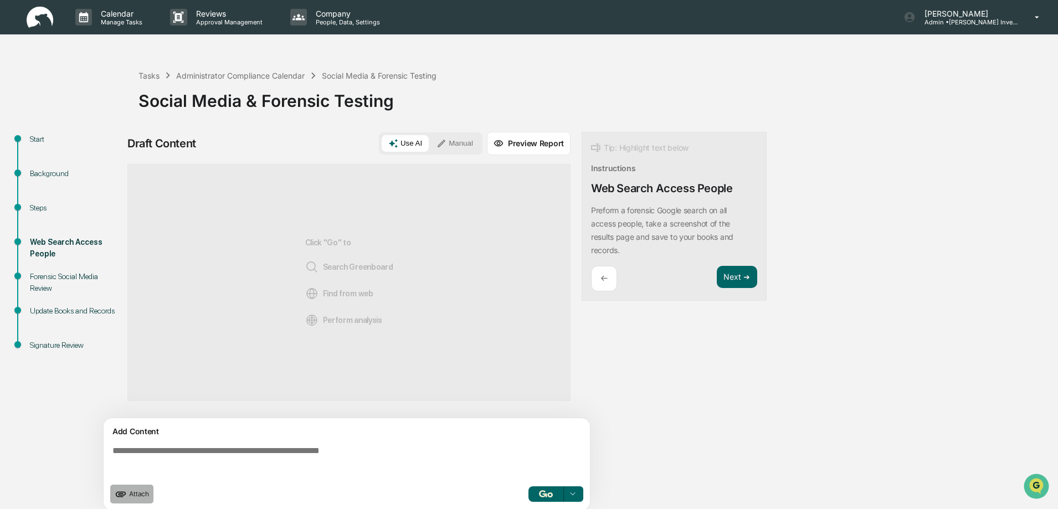
click at [136, 494] on span "Attach" at bounding box center [139, 494] width 20 height 8
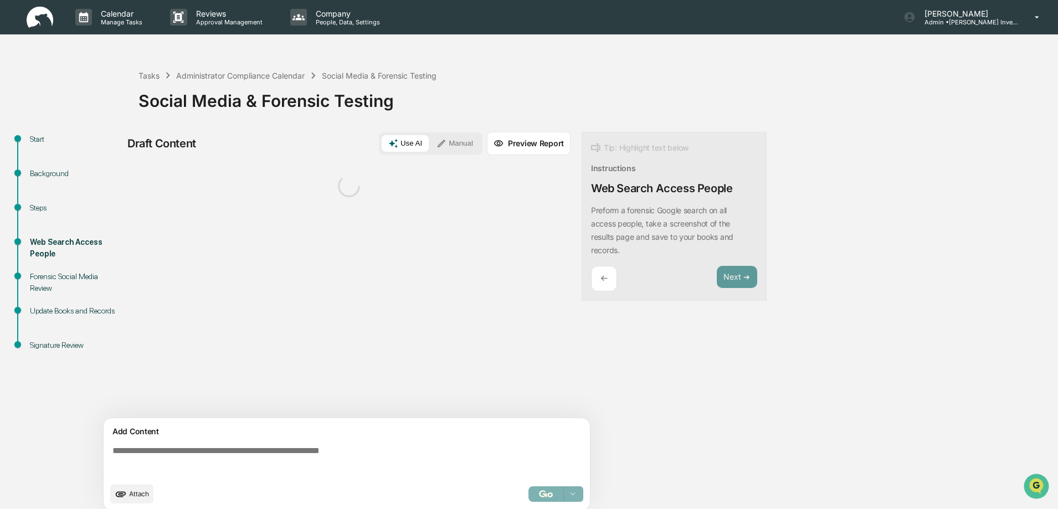
scroll to position [8, 0]
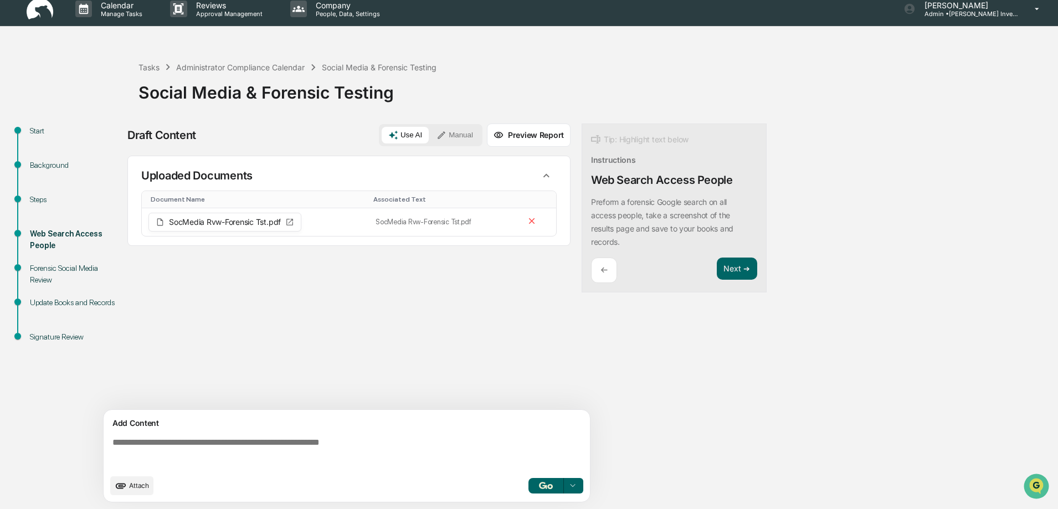
click at [457, 131] on button "Manual" at bounding box center [455, 135] width 50 height 17
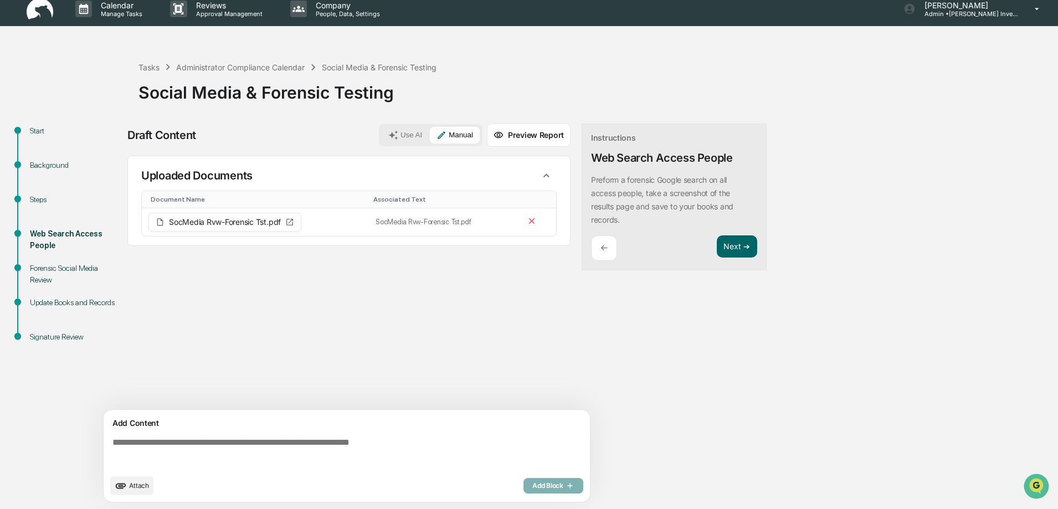
click at [119, 444] on textarea at bounding box center [349, 453] width 482 height 40
type textarea "*"
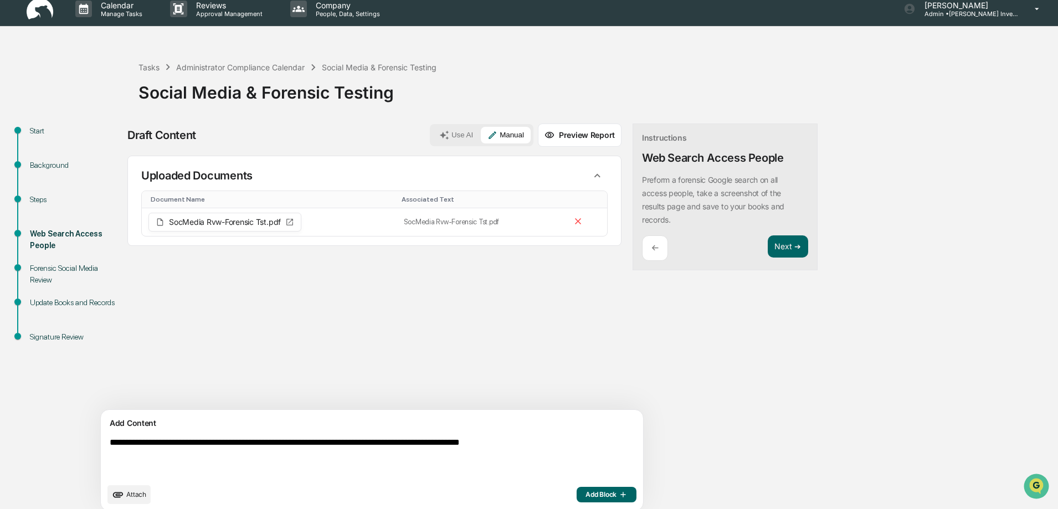
click at [119, 444] on textarea "**********" at bounding box center [346, 457] width 482 height 49
type textarea "**********"
click at [586, 496] on span "Add Block" at bounding box center [607, 494] width 42 height 9
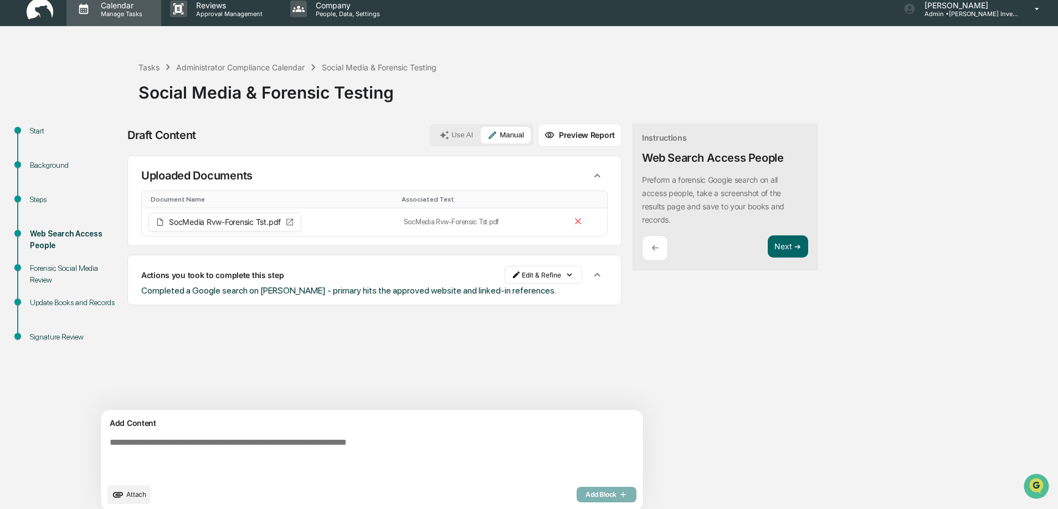
click at [113, 10] on p "Manage Tasks" at bounding box center [120, 14] width 56 height 8
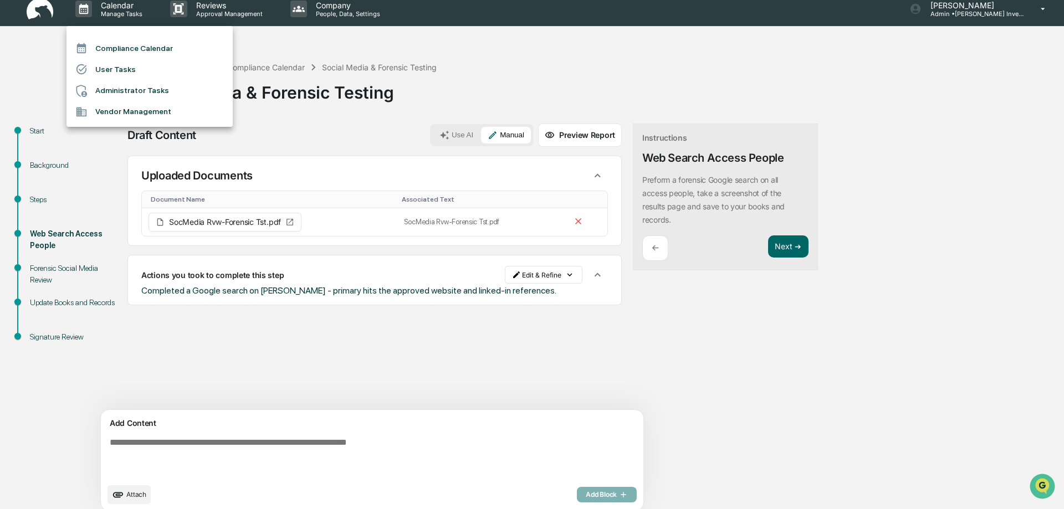
click at [122, 51] on li "Compliance Calendar" at bounding box center [149, 48] width 166 height 21
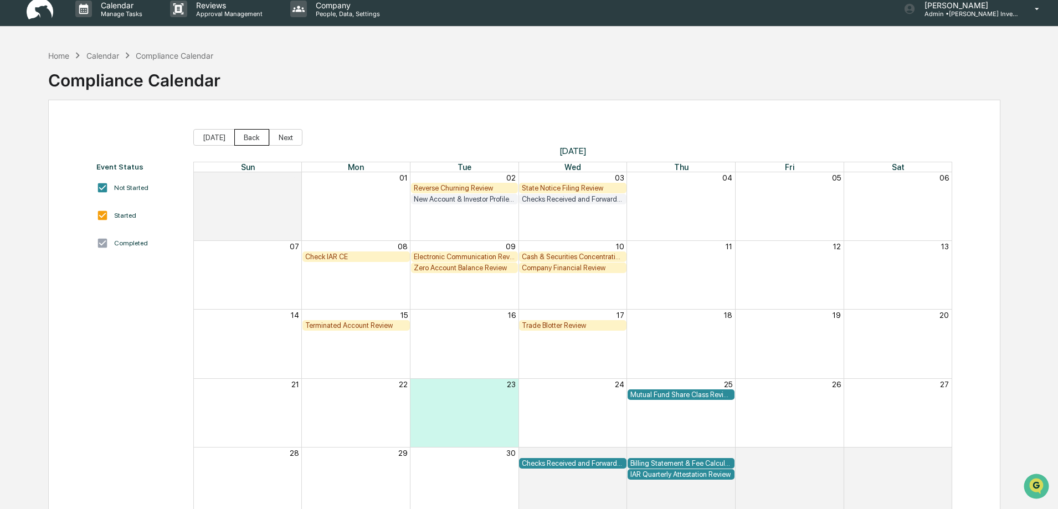
click at [249, 140] on button "Back" at bounding box center [251, 137] width 35 height 17
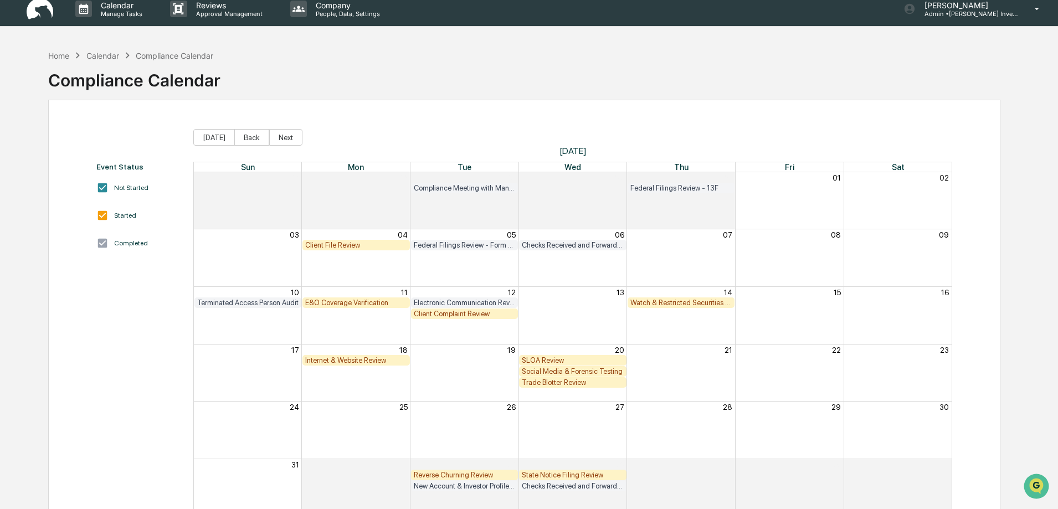
click at [541, 361] on div "SLOA Review" at bounding box center [573, 360] width 102 height 8
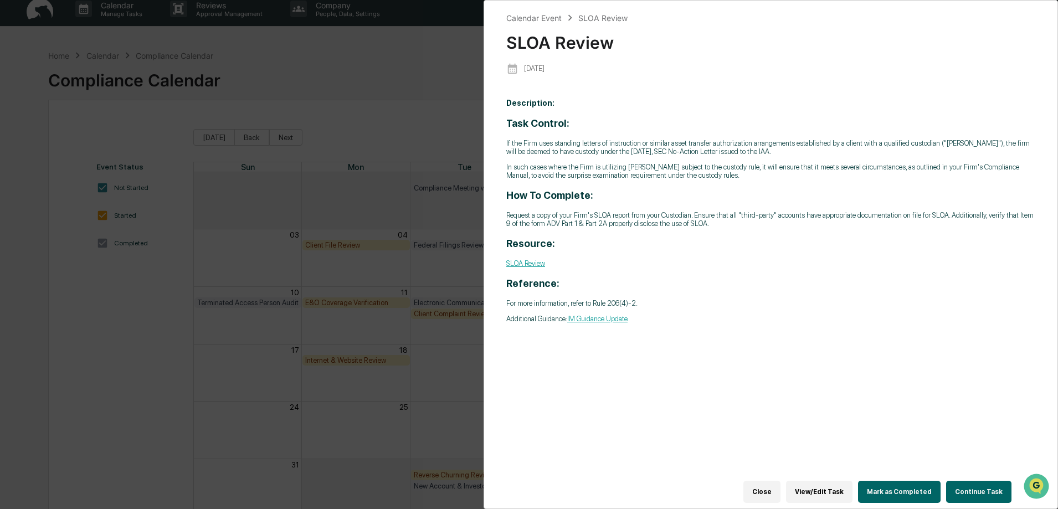
click at [968, 490] on button "Continue Task" at bounding box center [978, 492] width 65 height 22
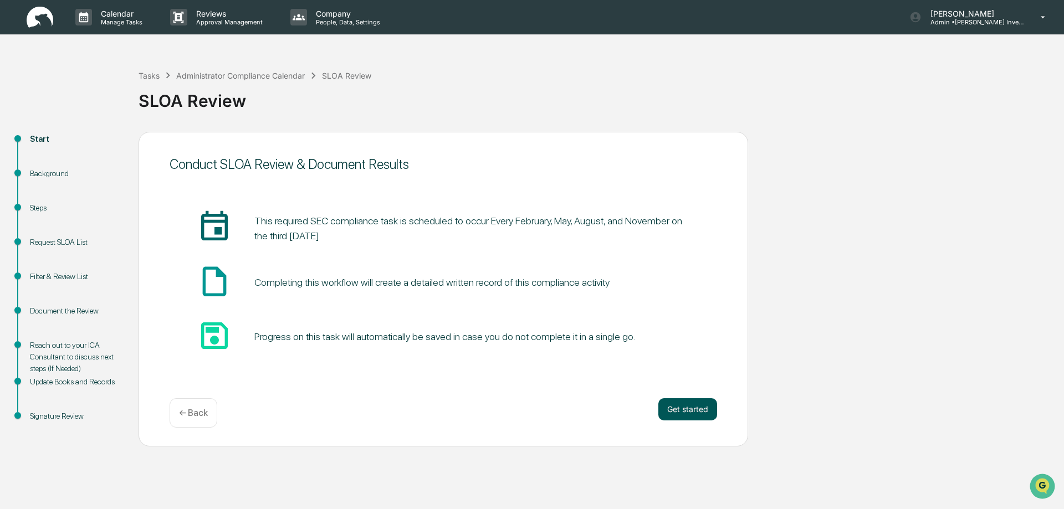
click at [695, 411] on button "Get started" at bounding box center [687, 409] width 59 height 22
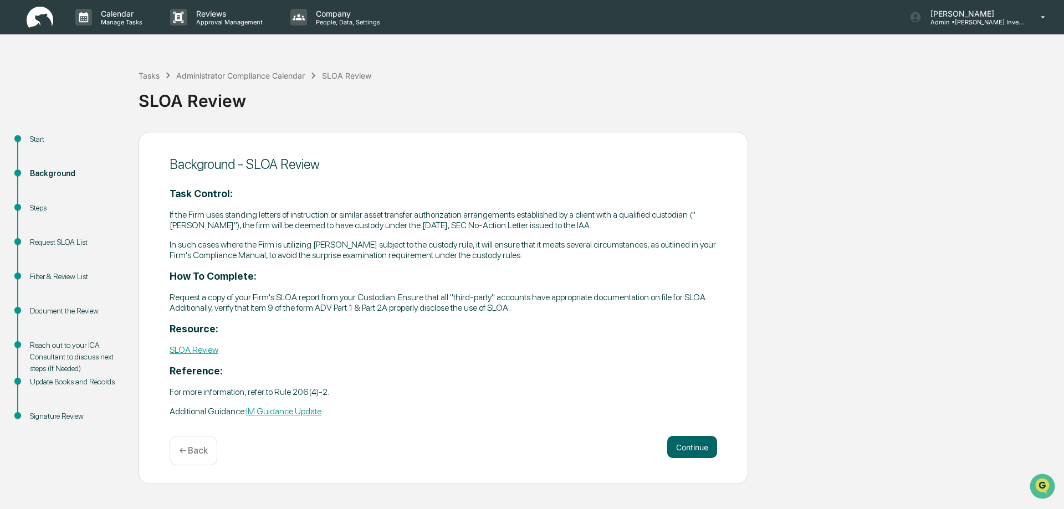
click at [196, 352] on link "SLOA Review" at bounding box center [194, 350] width 49 height 11
